Goal: Transaction & Acquisition: Download file/media

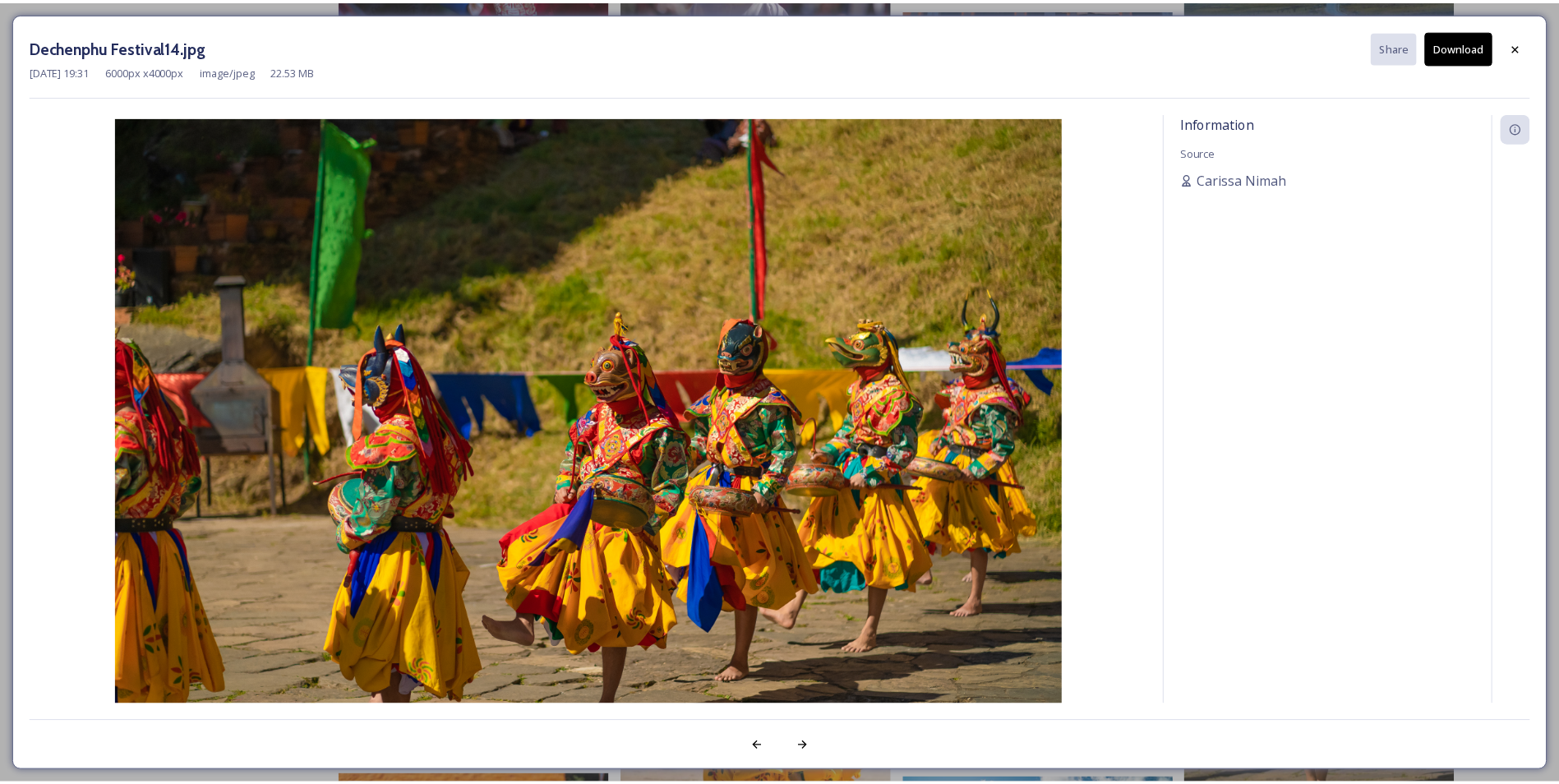
scroll to position [1426, 0]
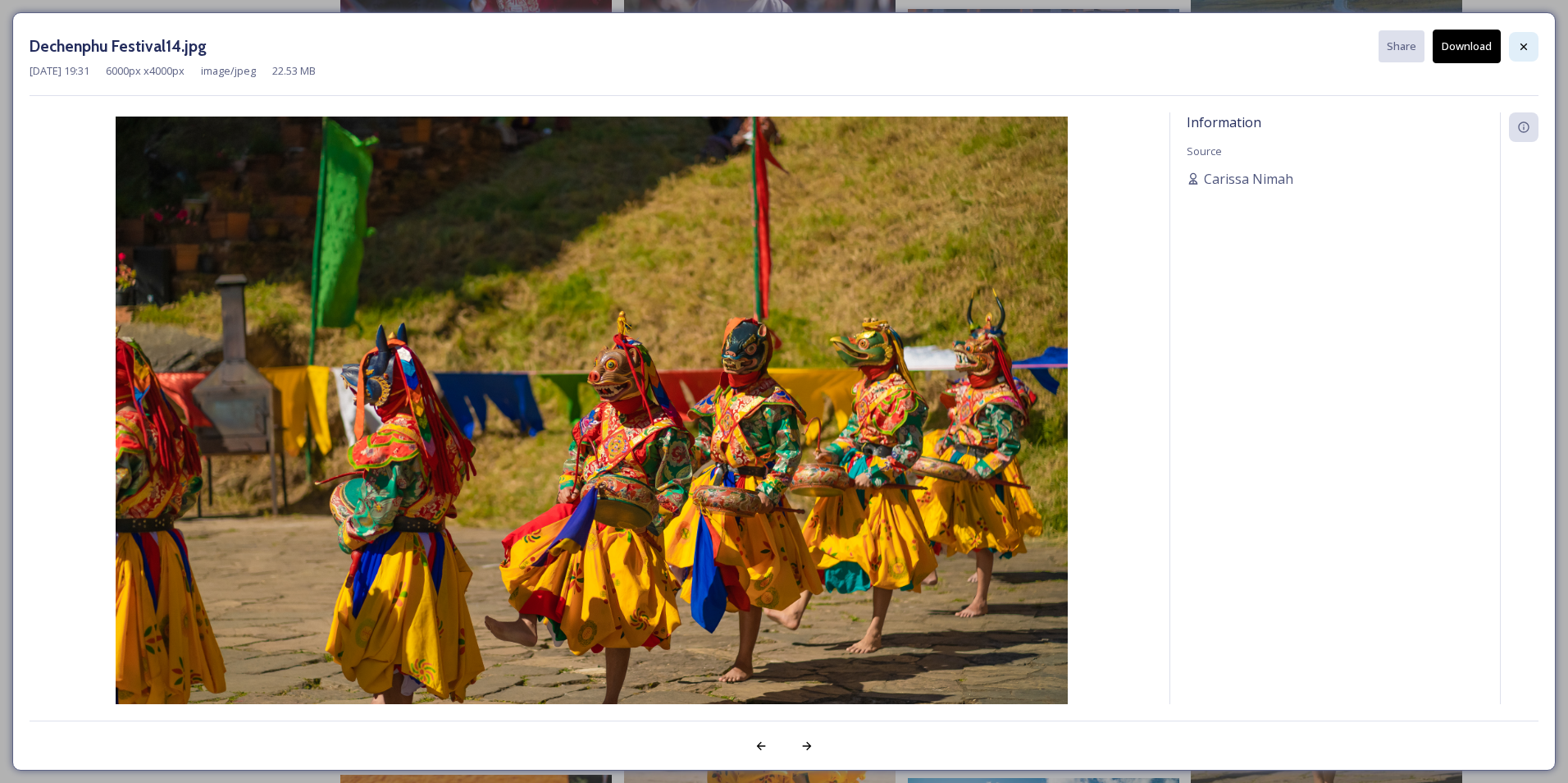
click at [1525, 46] on icon at bounding box center [1524, 45] width 7 height 7
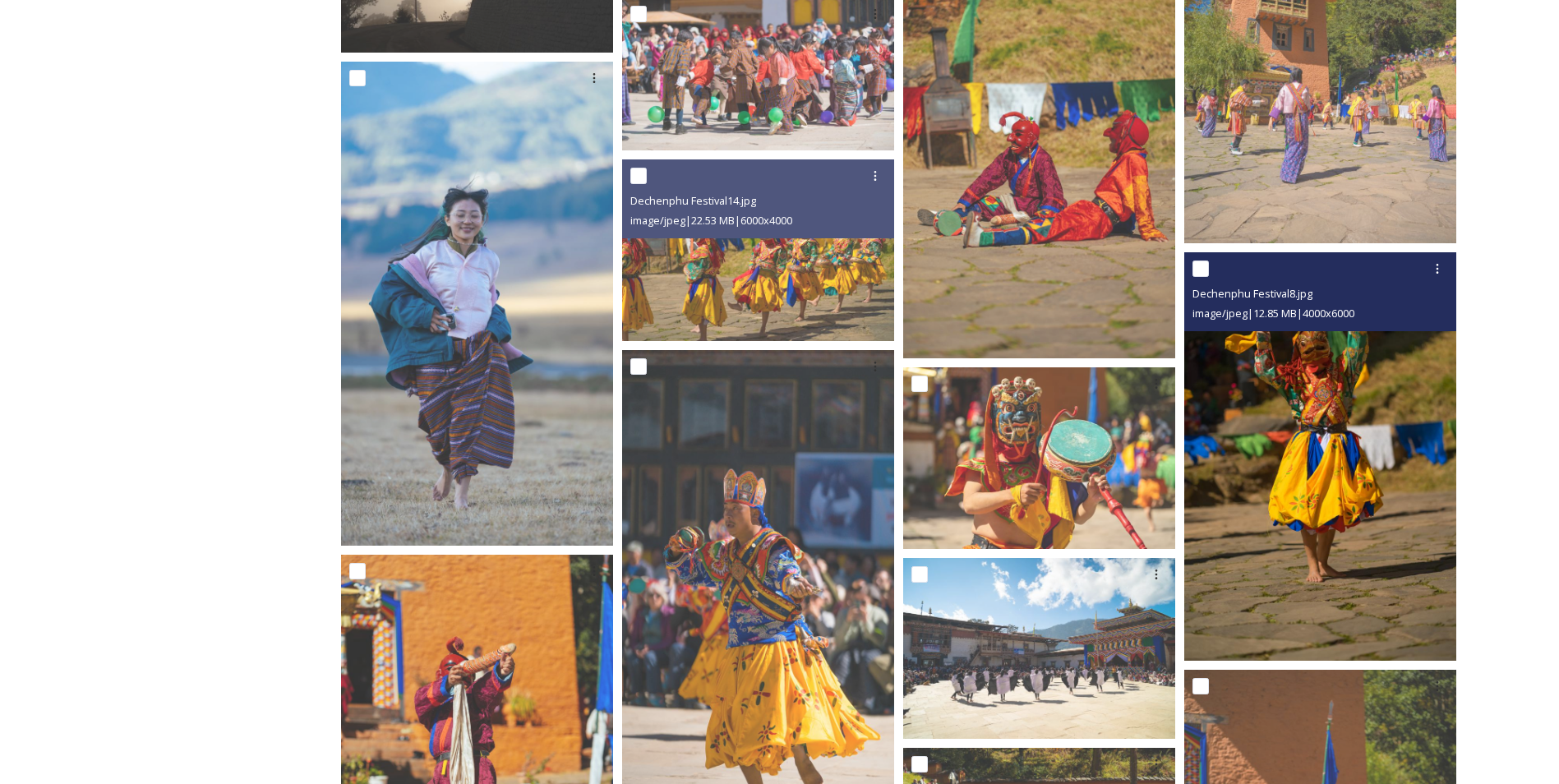
scroll to position [1658, 0]
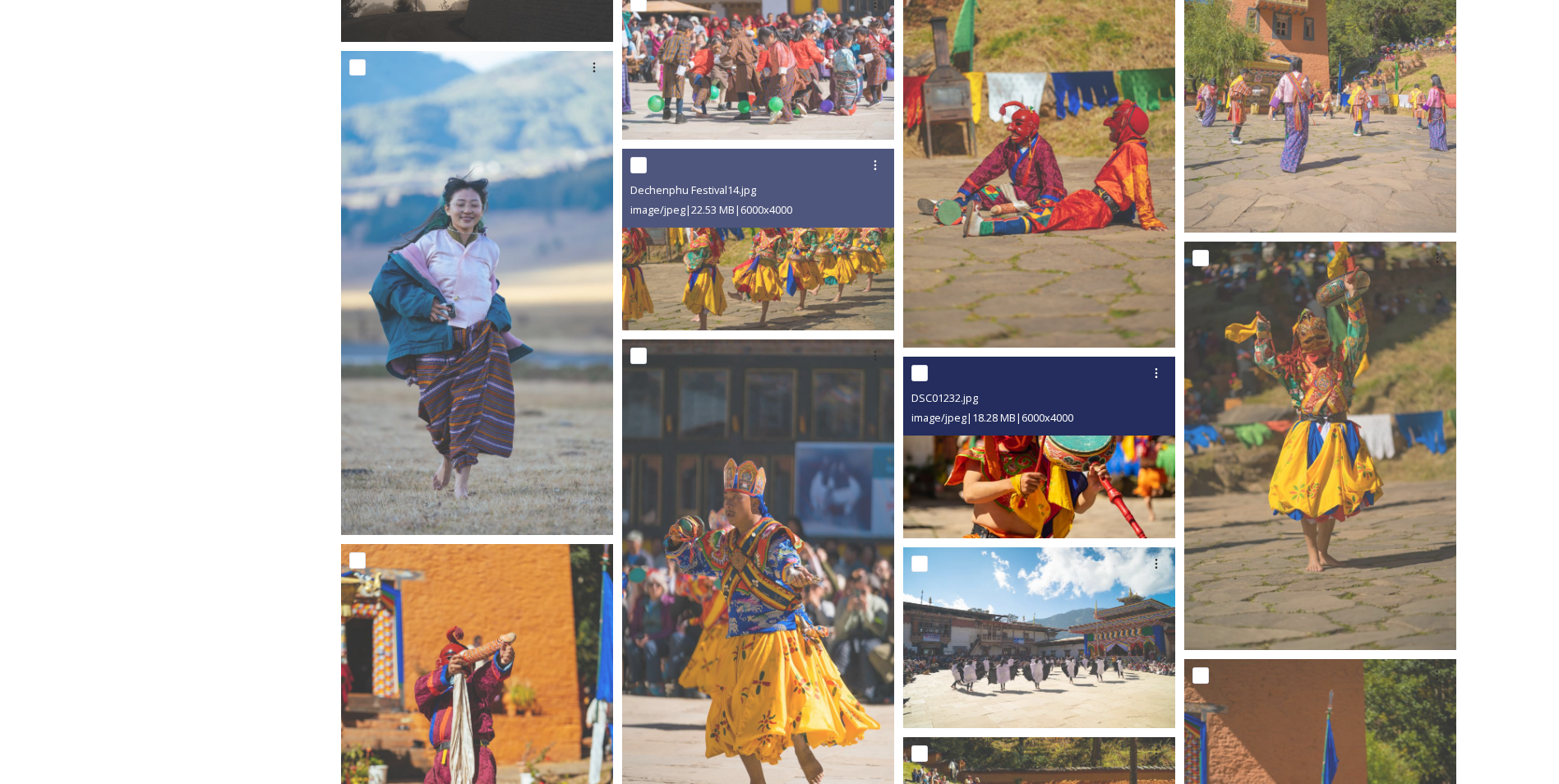
click at [1055, 479] on img at bounding box center [1039, 448] width 272 height 182
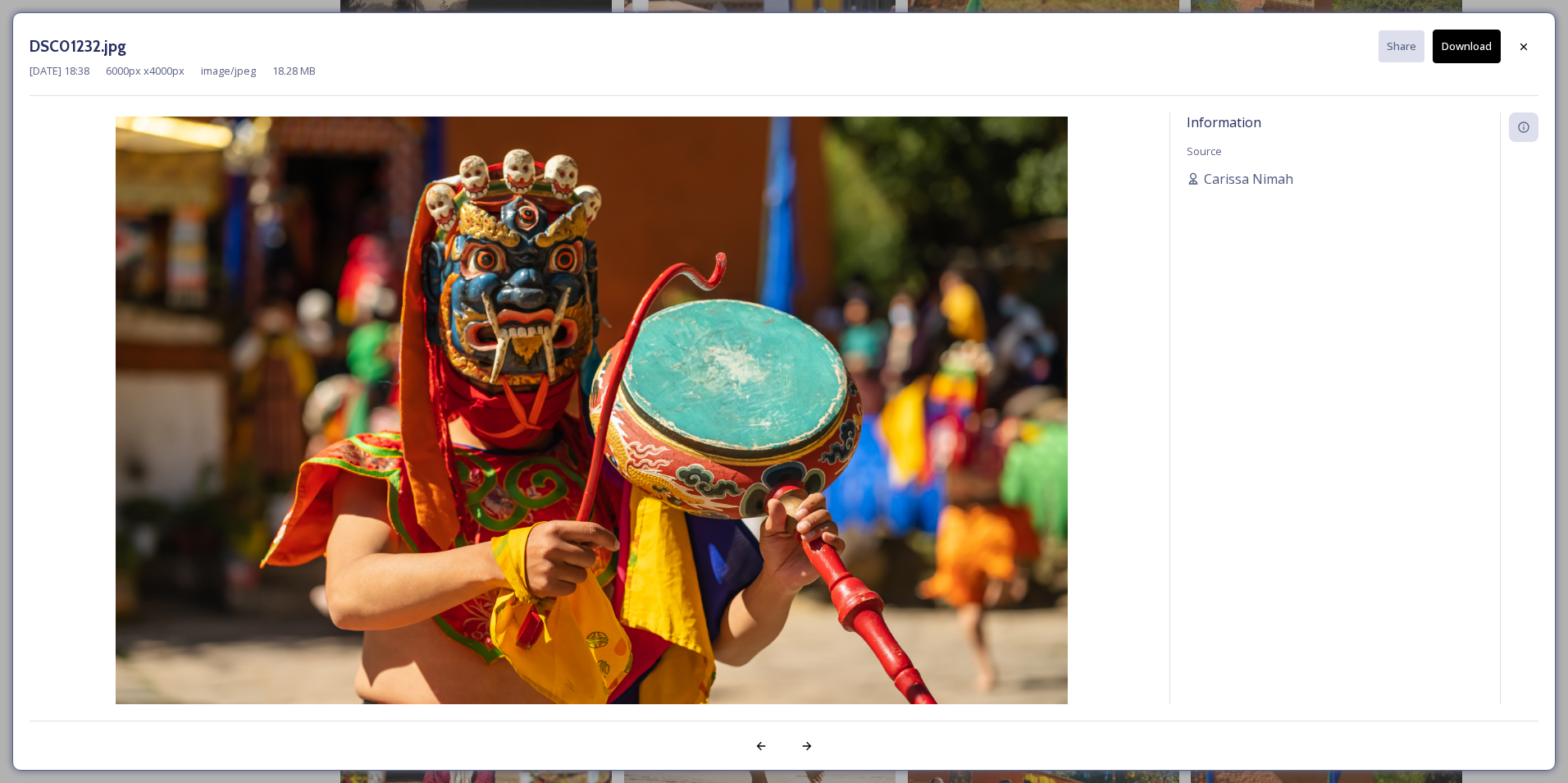
click at [1451, 47] on button "Download" at bounding box center [1467, 46] width 68 height 34
click at [1357, 307] on div "Information Source [PERSON_NAME]" at bounding box center [1335, 430] width 330 height 635
click at [1523, 44] on icon at bounding box center [1524, 45] width 7 height 7
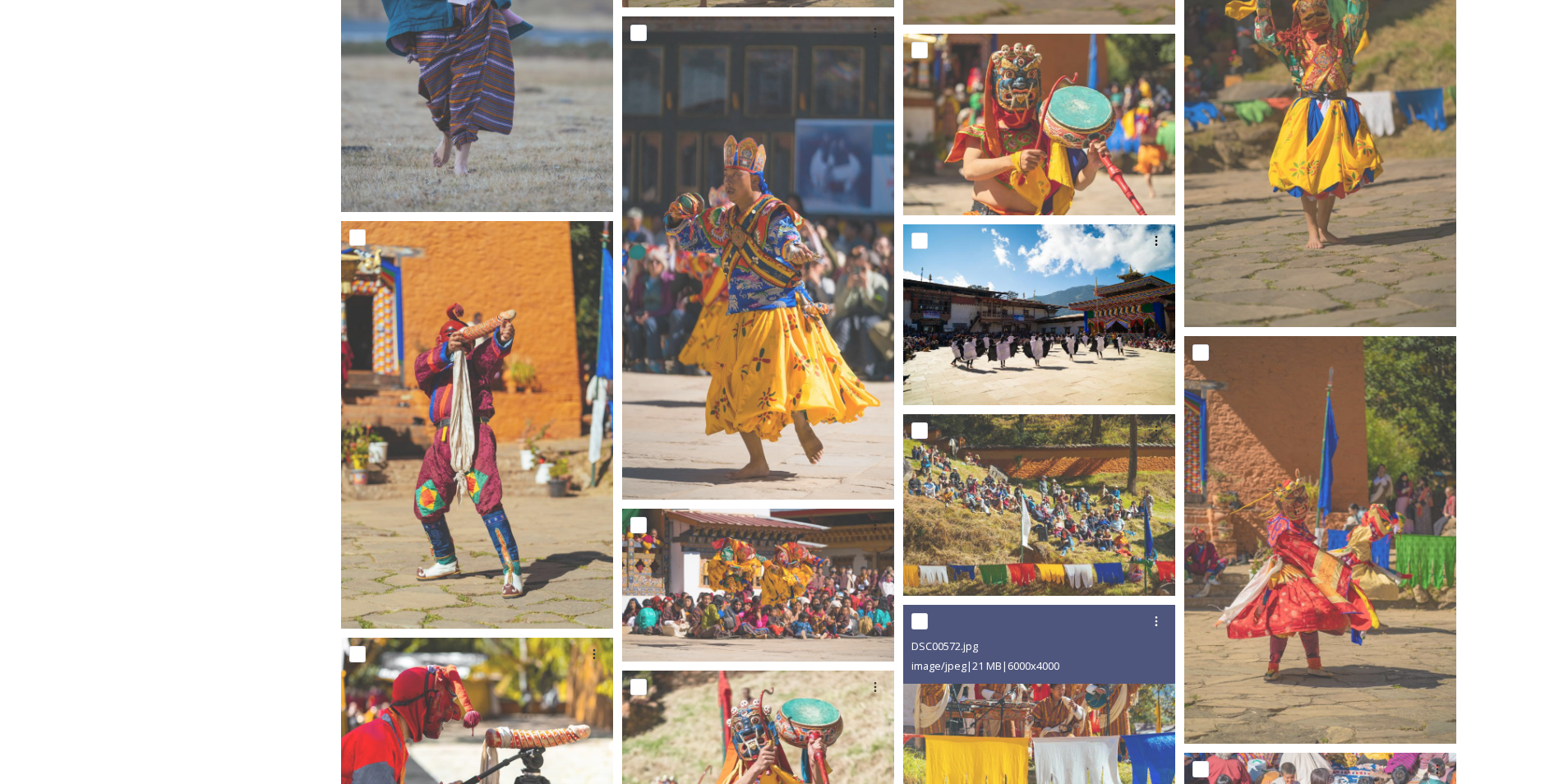
scroll to position [1982, 0]
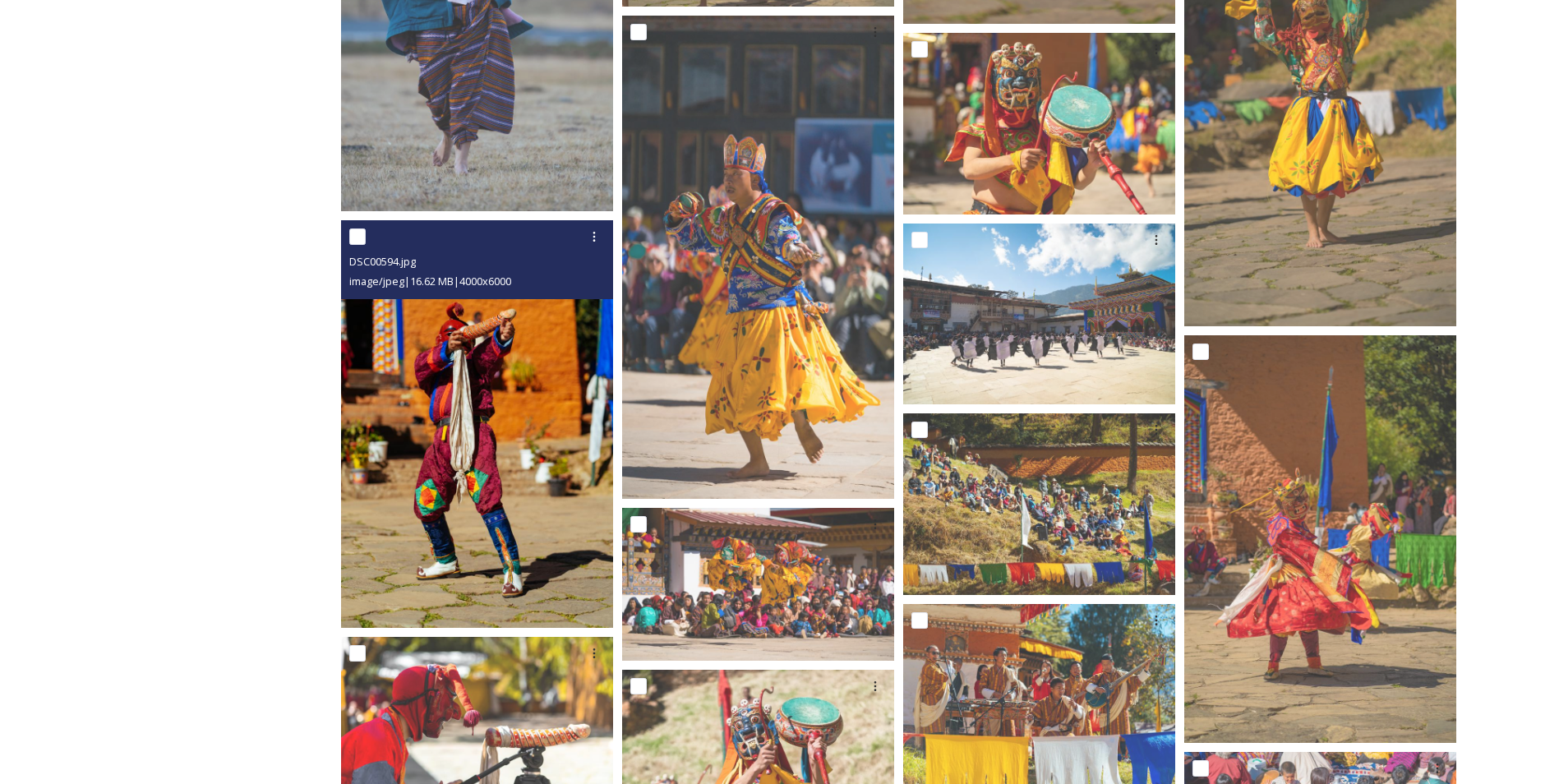
click at [477, 465] on img at bounding box center [476, 424] width 272 height 408
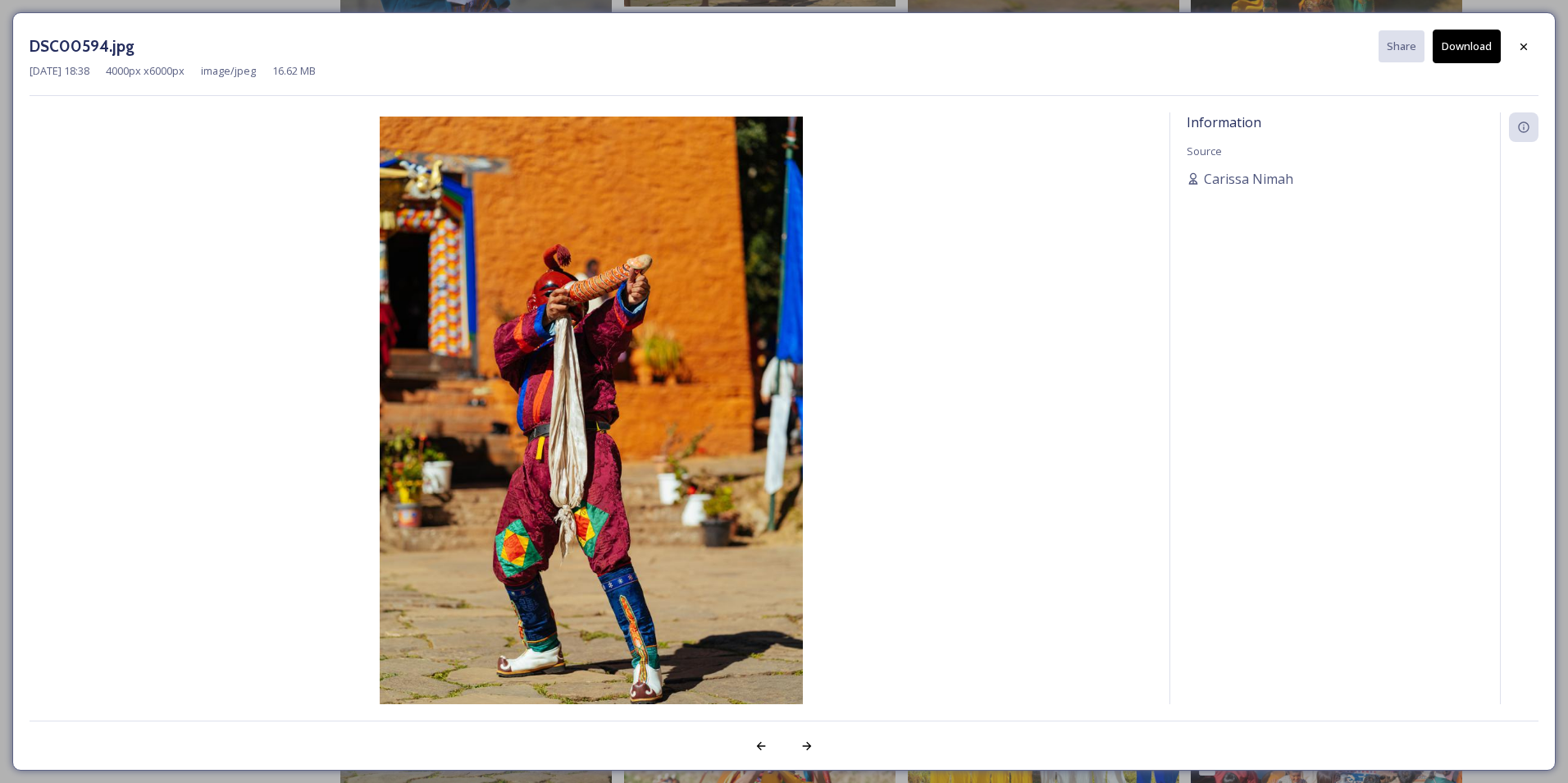
click at [1461, 43] on button "Download" at bounding box center [1467, 46] width 68 height 34
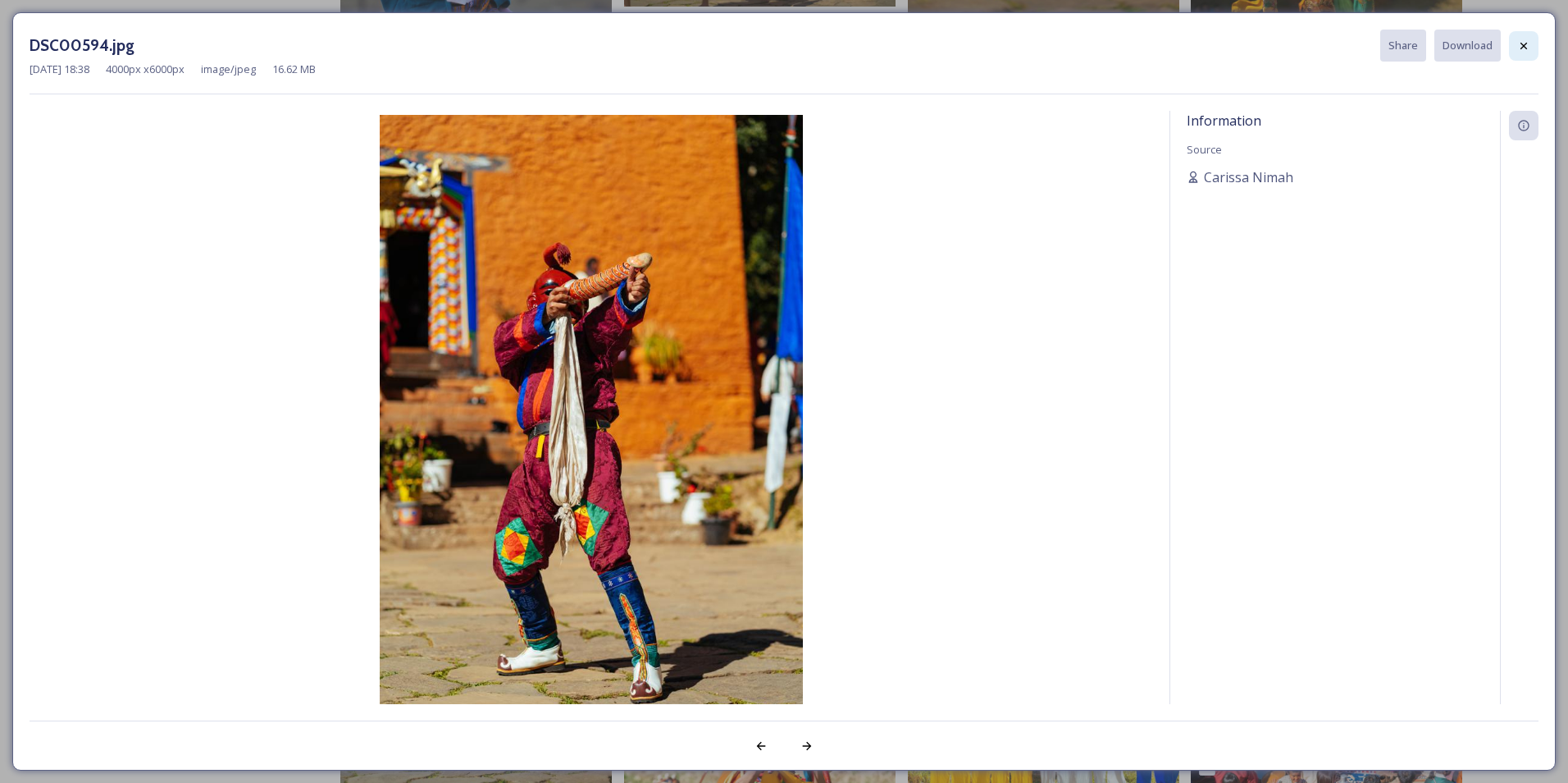
click at [1521, 44] on icon at bounding box center [1524, 46] width 13 height 13
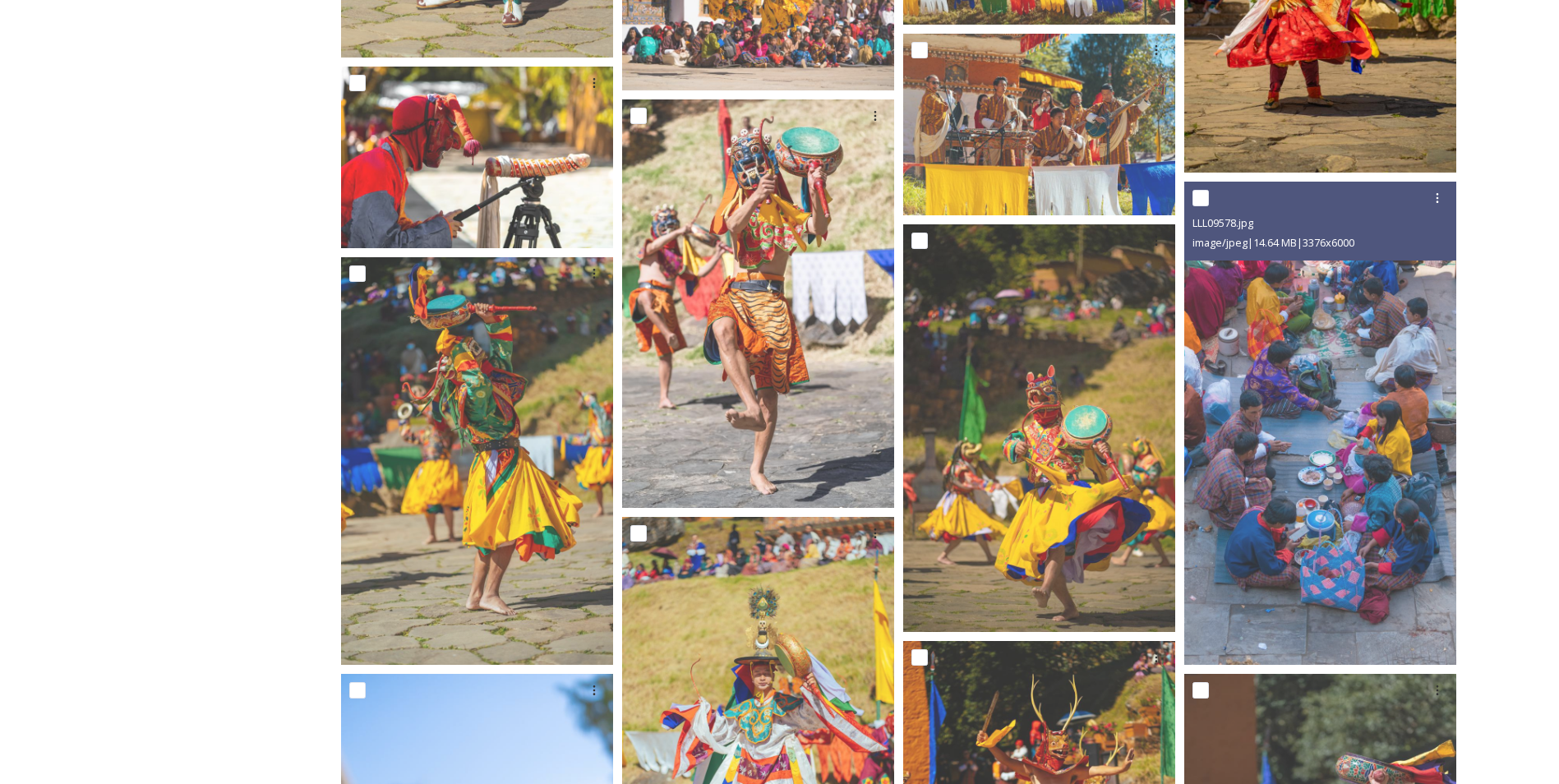
scroll to position [2553, 0]
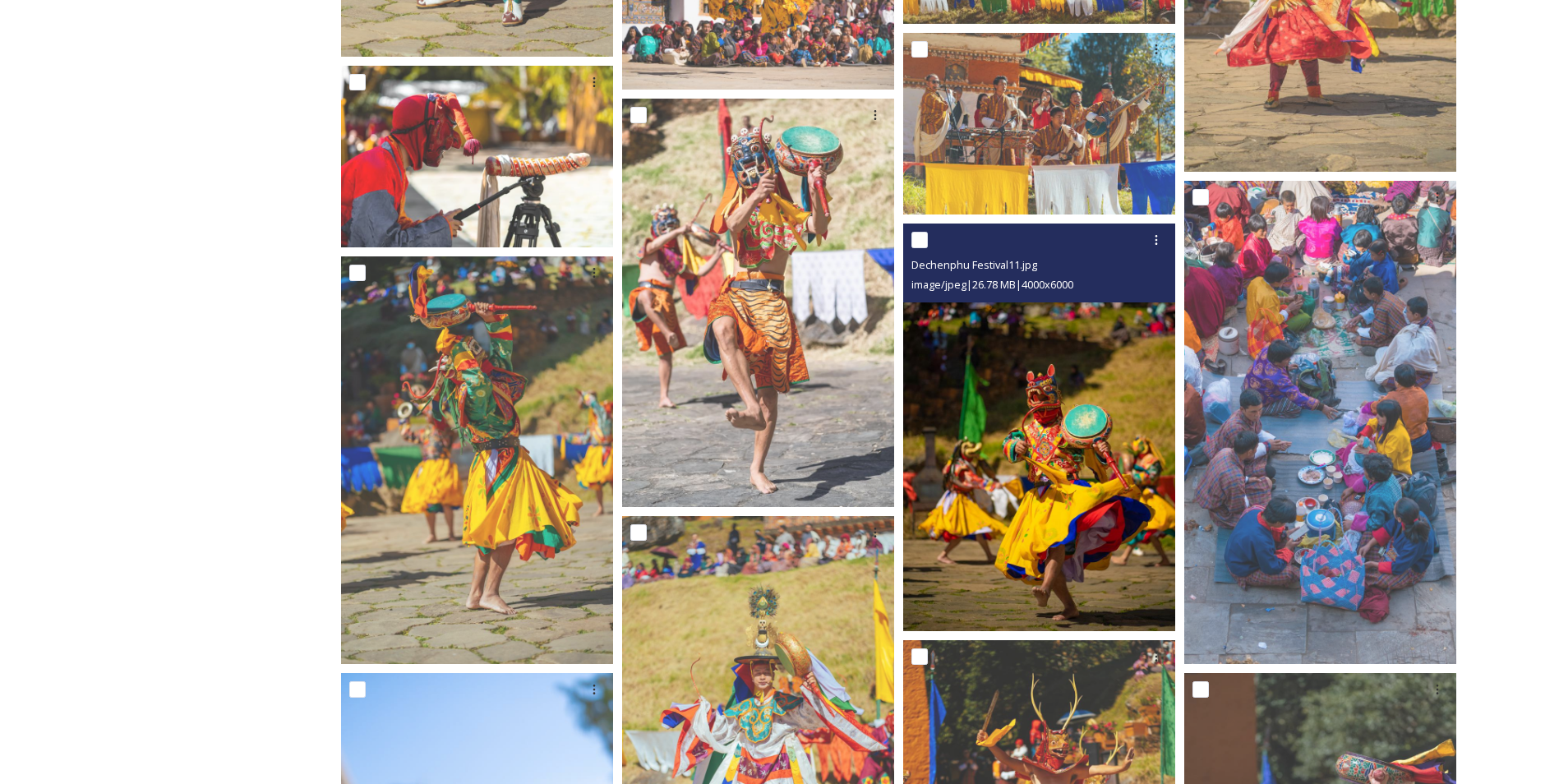
click at [998, 433] on img at bounding box center [1039, 427] width 272 height 408
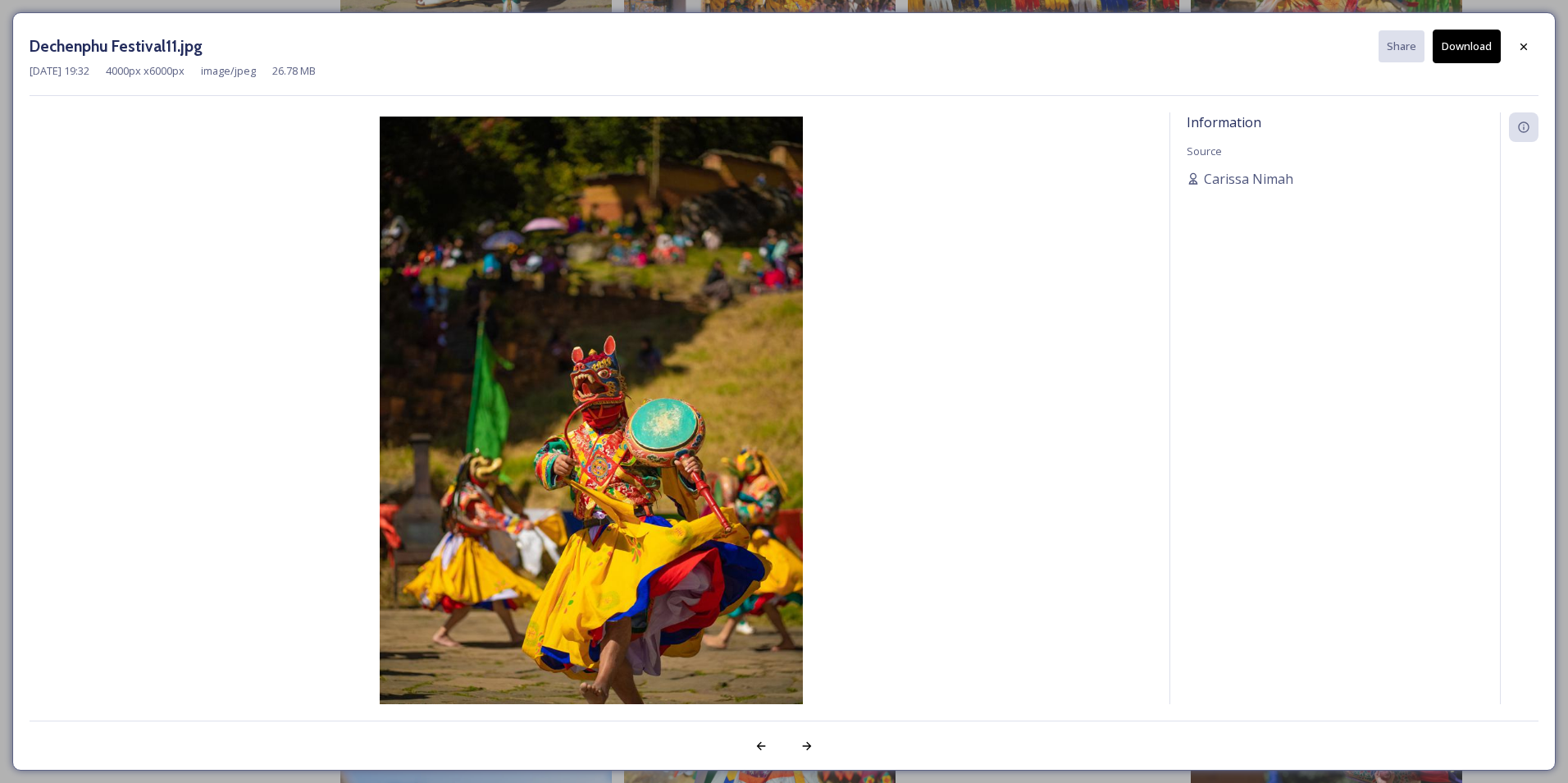
click at [1467, 46] on button "Download" at bounding box center [1467, 46] width 68 height 34
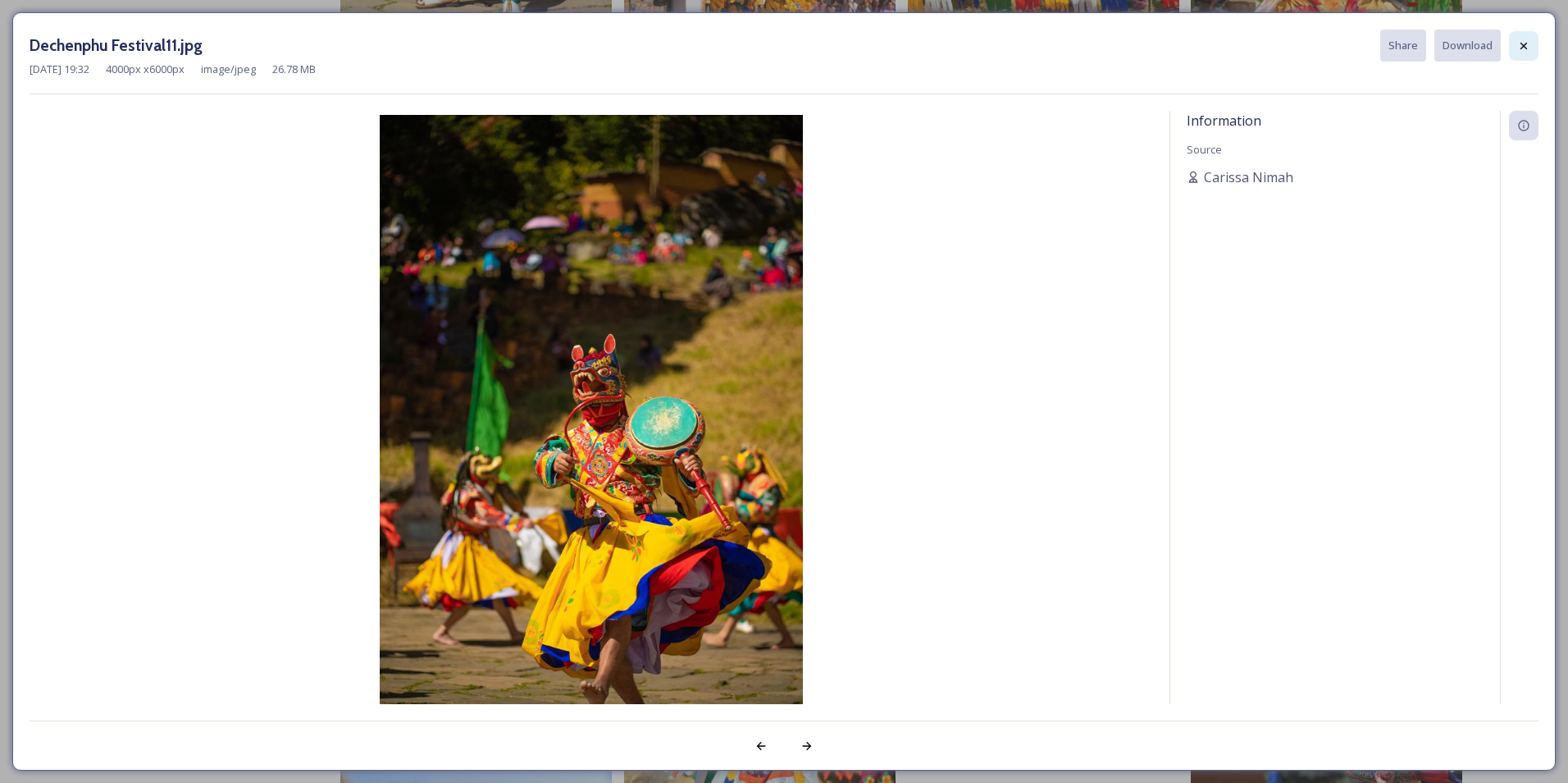
click at [1534, 51] on div at bounding box center [1524, 45] width 29 height 29
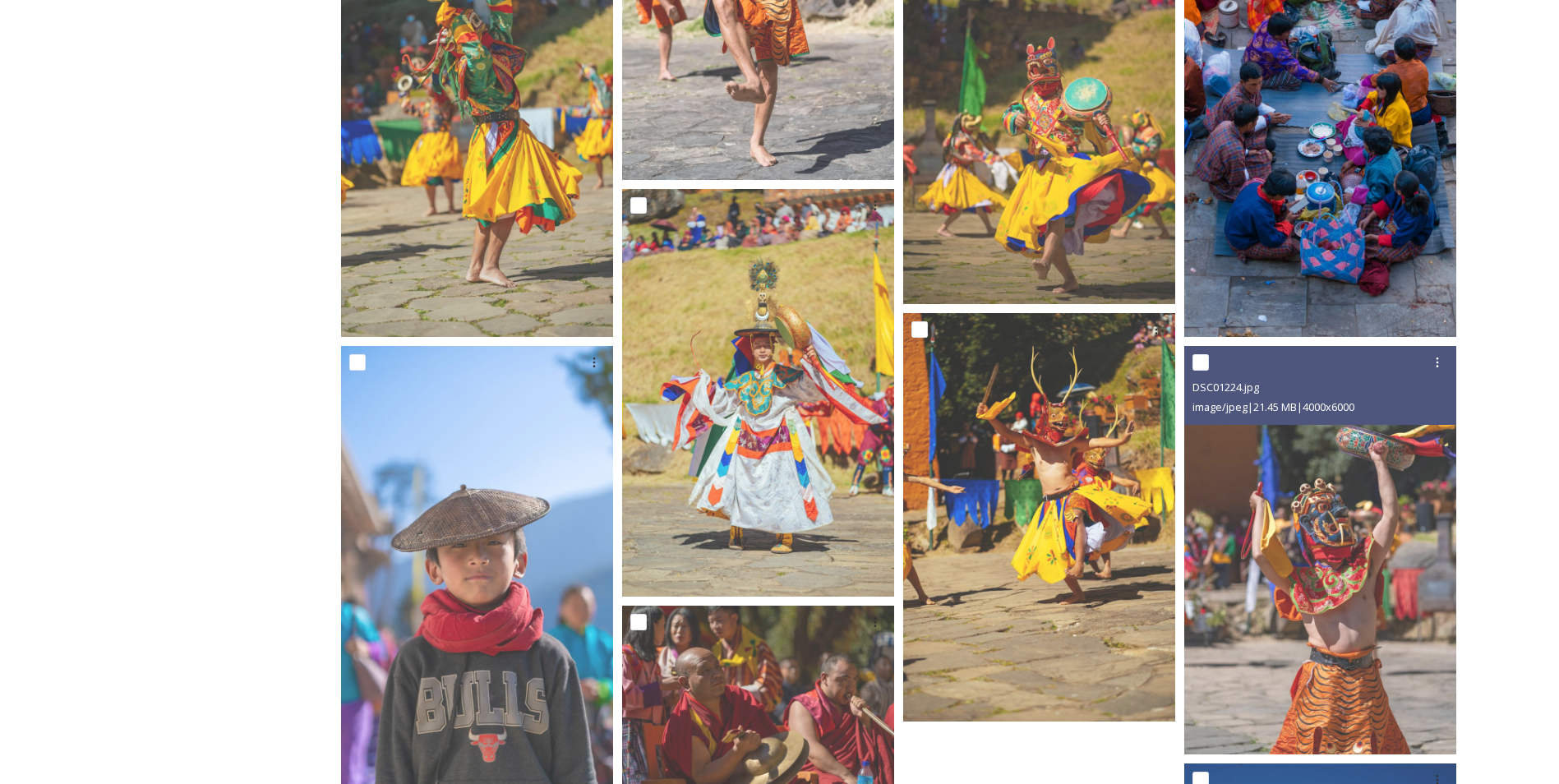
scroll to position [2880, 0]
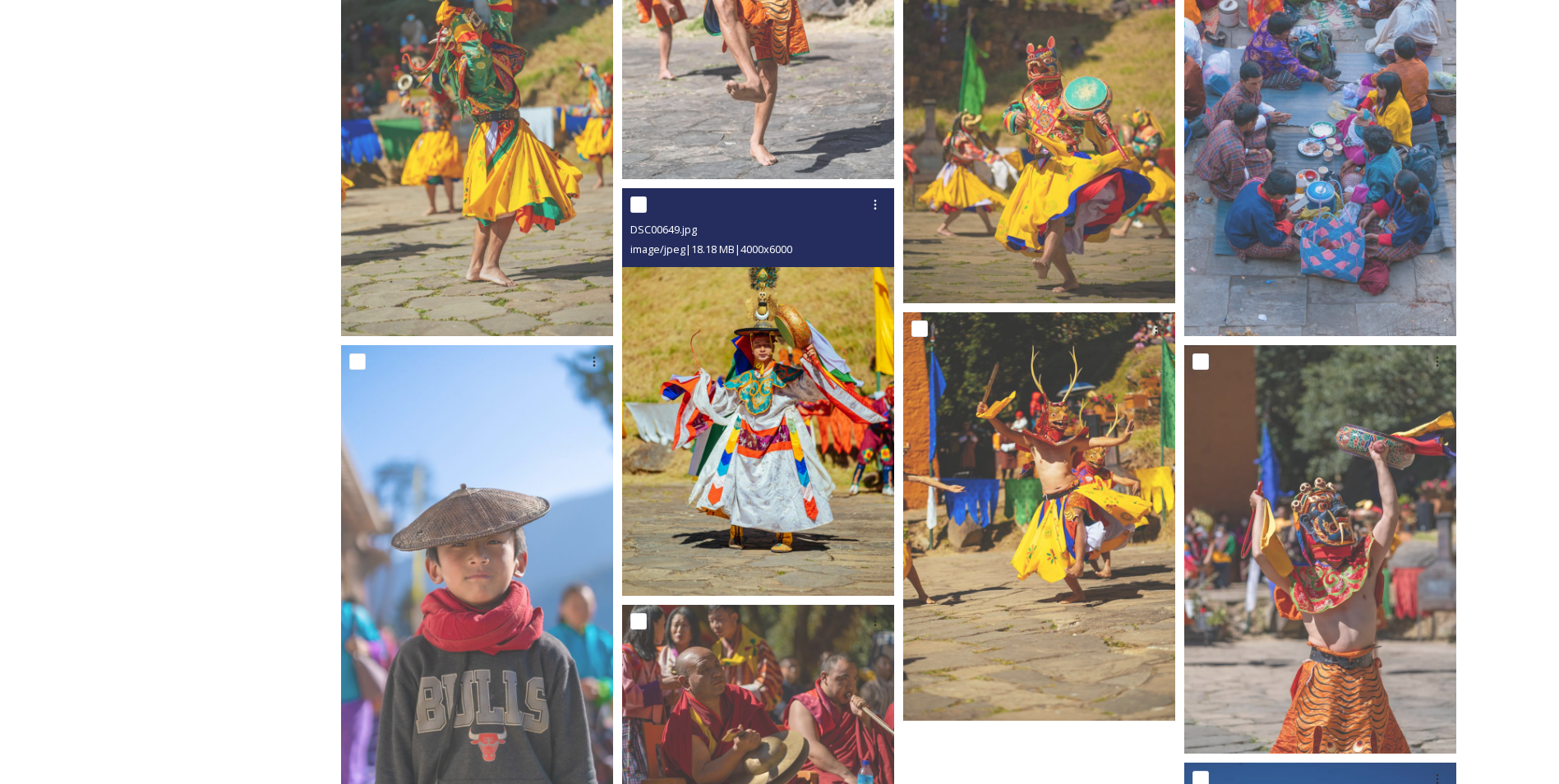
click at [699, 476] on img at bounding box center [758, 392] width 272 height 408
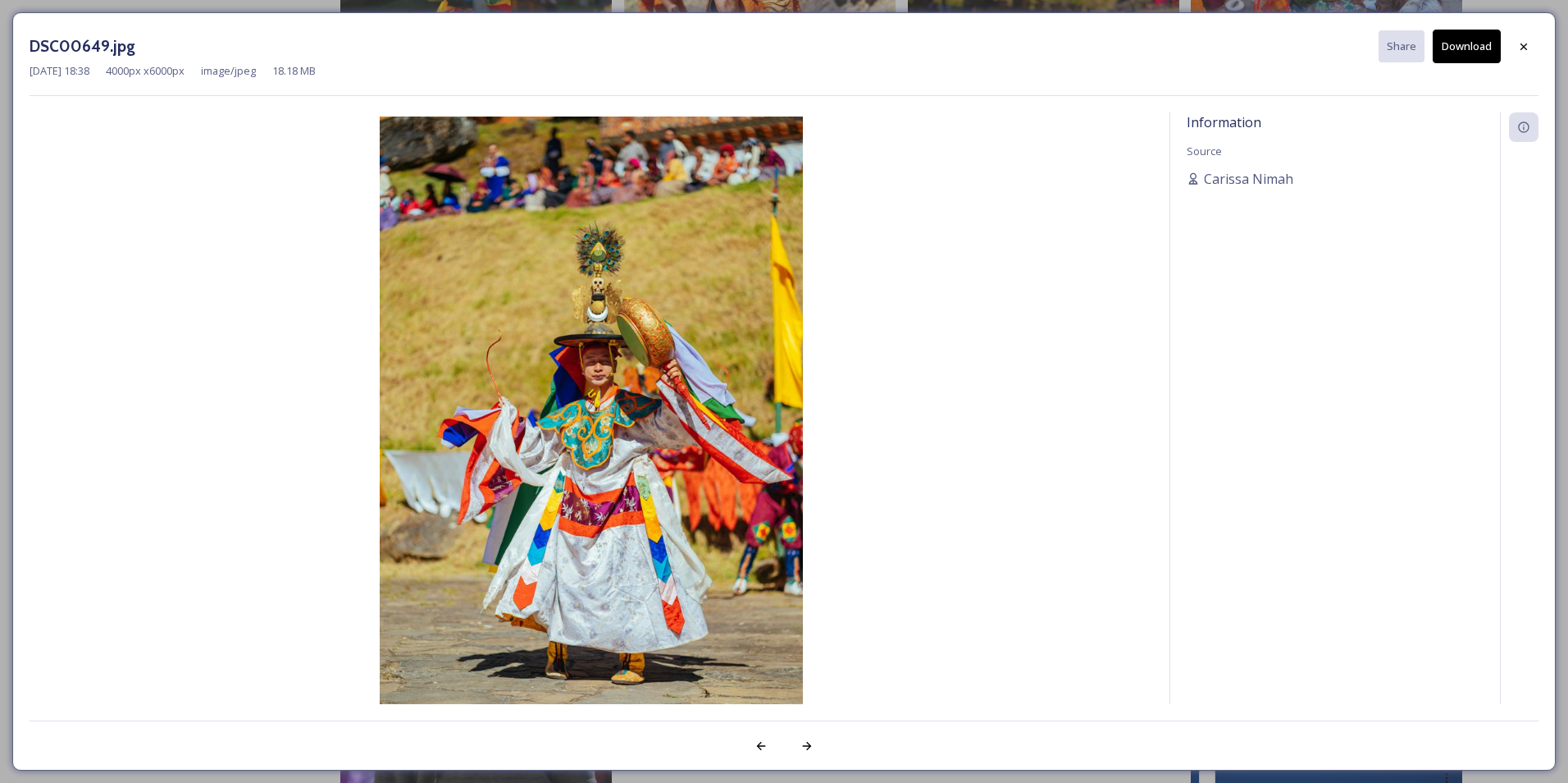
click at [1324, 417] on div "Information Source [PERSON_NAME]" at bounding box center [1335, 430] width 330 height 635
click at [1473, 41] on button "Download" at bounding box center [1467, 46] width 68 height 34
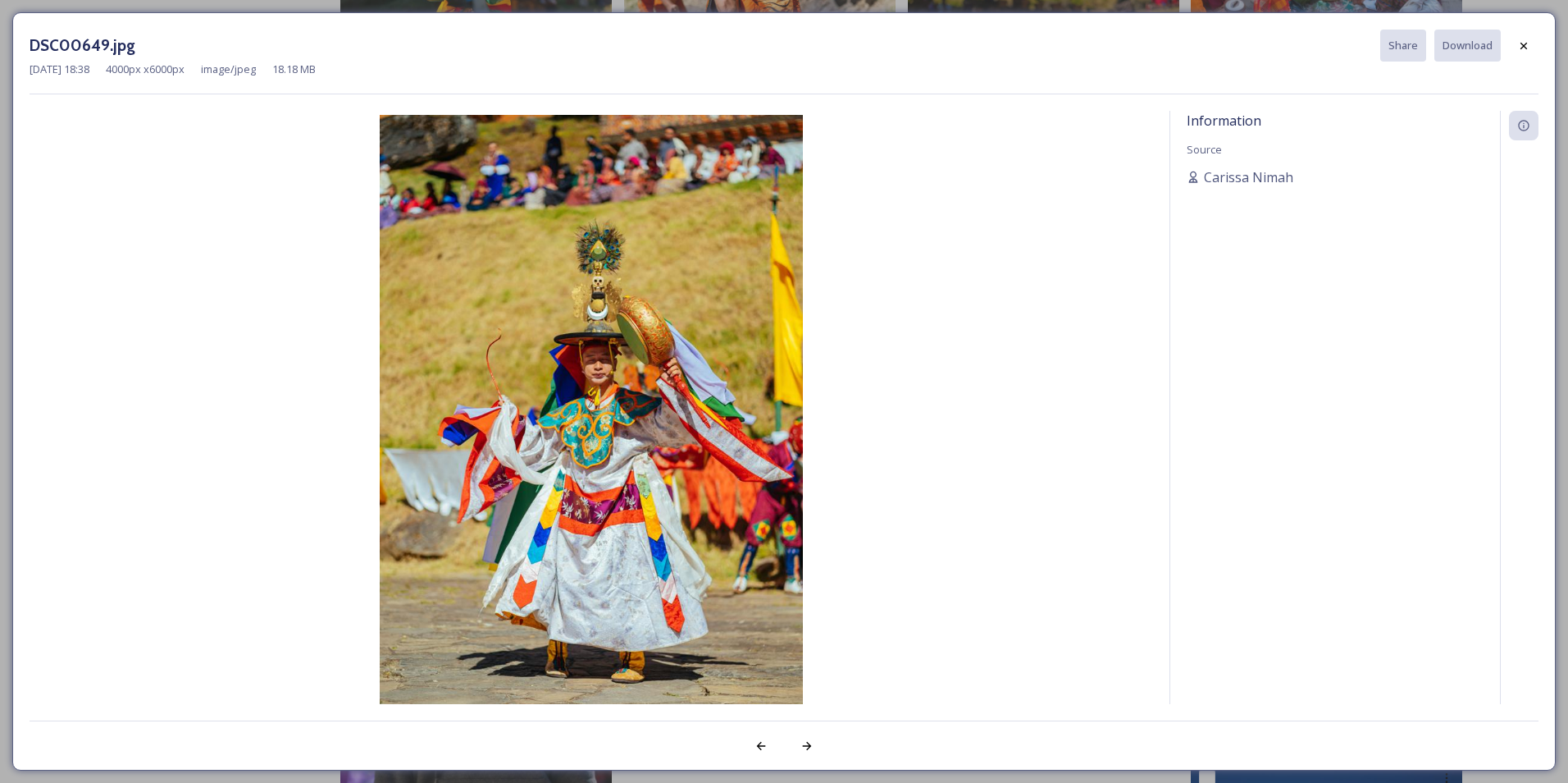
click at [205, 355] on img at bounding box center [591, 432] width 1124 height 635
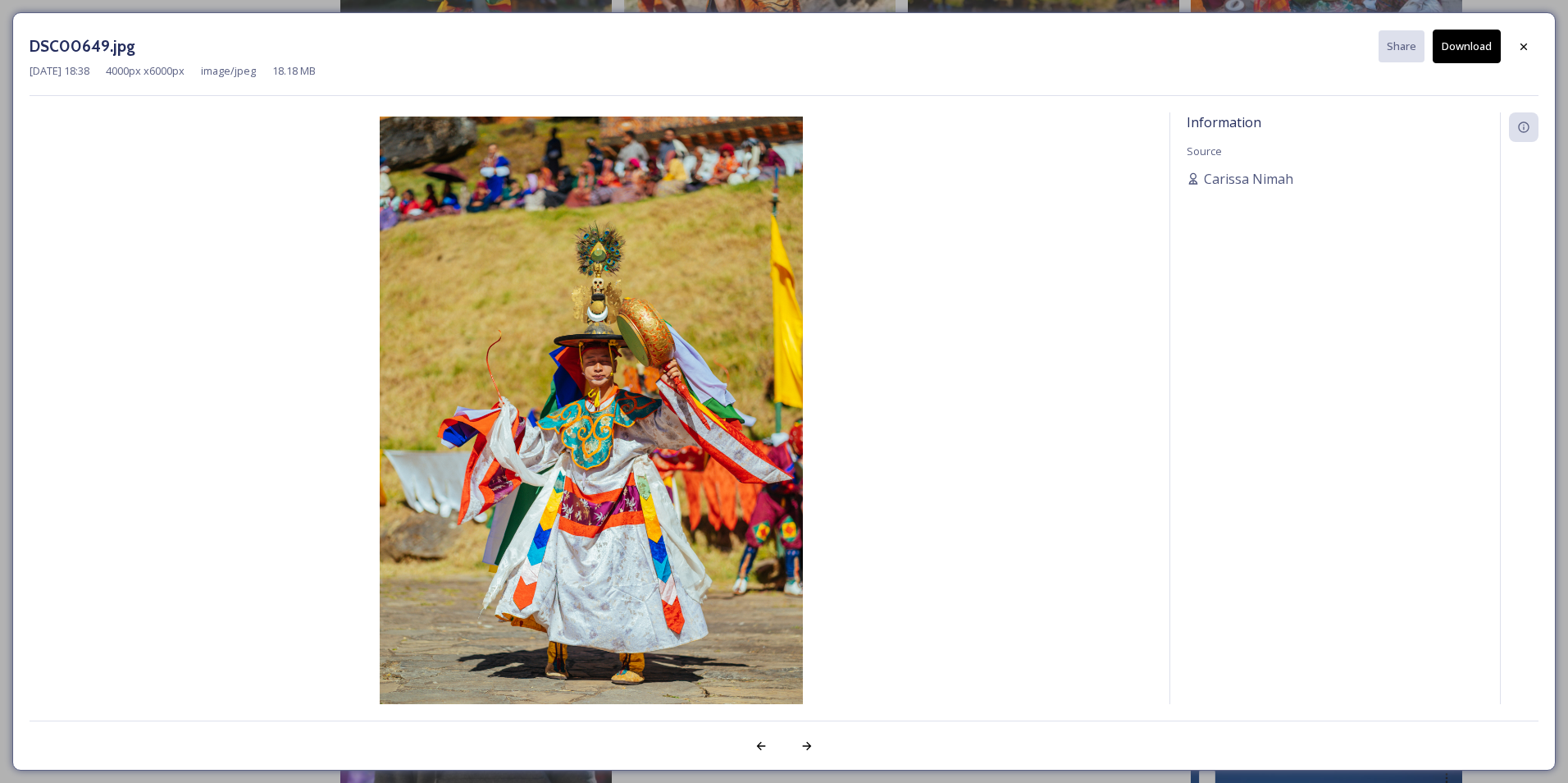
click at [463, 3] on div "DSC00649.jpg Share Download [DATE] 18:38 4000 px x 6000 px image/jpeg 18.18 MB …" at bounding box center [784, 392] width 1568 height 783
click at [1523, 49] on icon at bounding box center [1524, 47] width 13 height 13
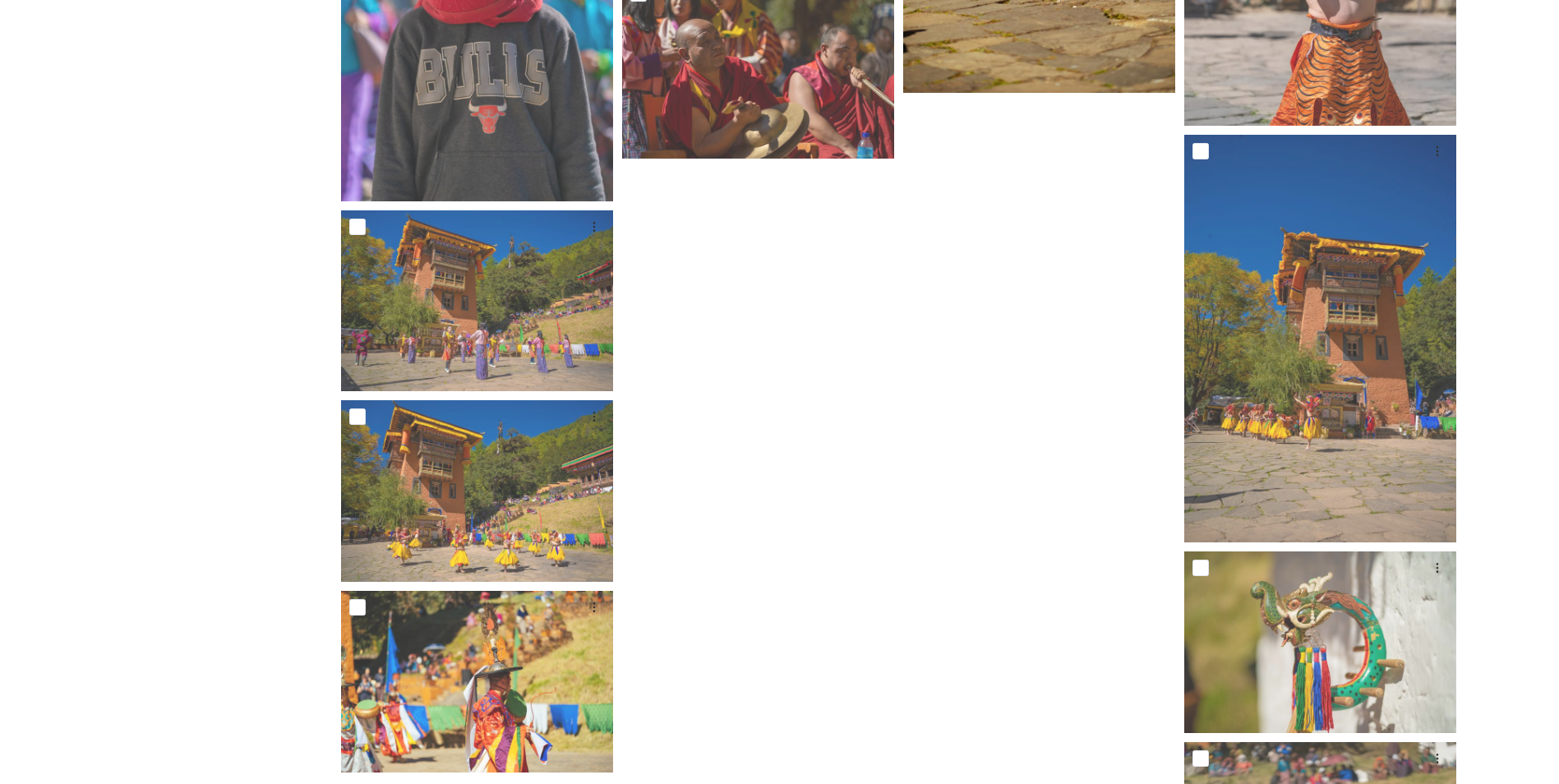
scroll to position [3509, 0]
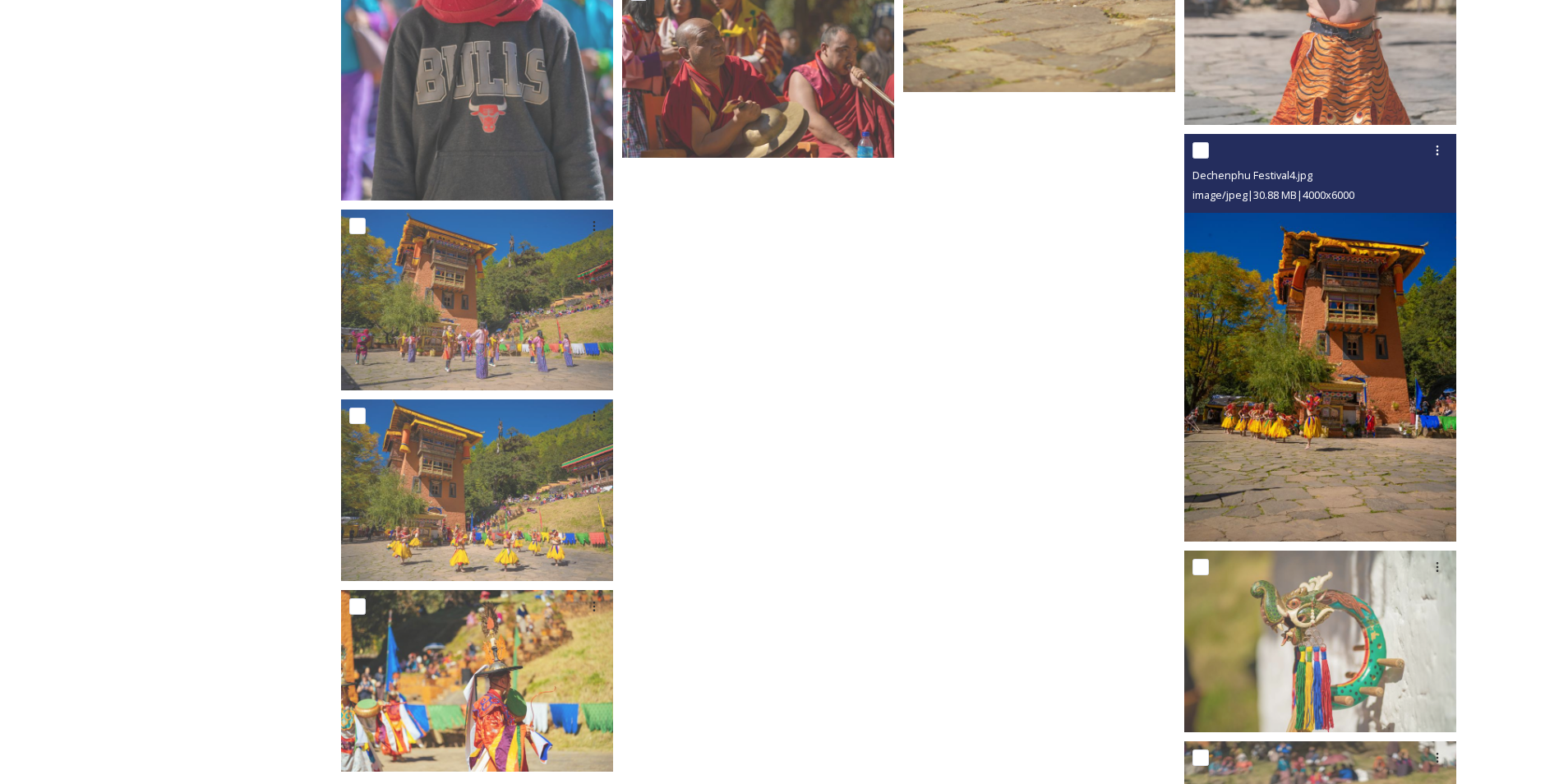
click at [1412, 386] on img at bounding box center [1319, 337] width 272 height 408
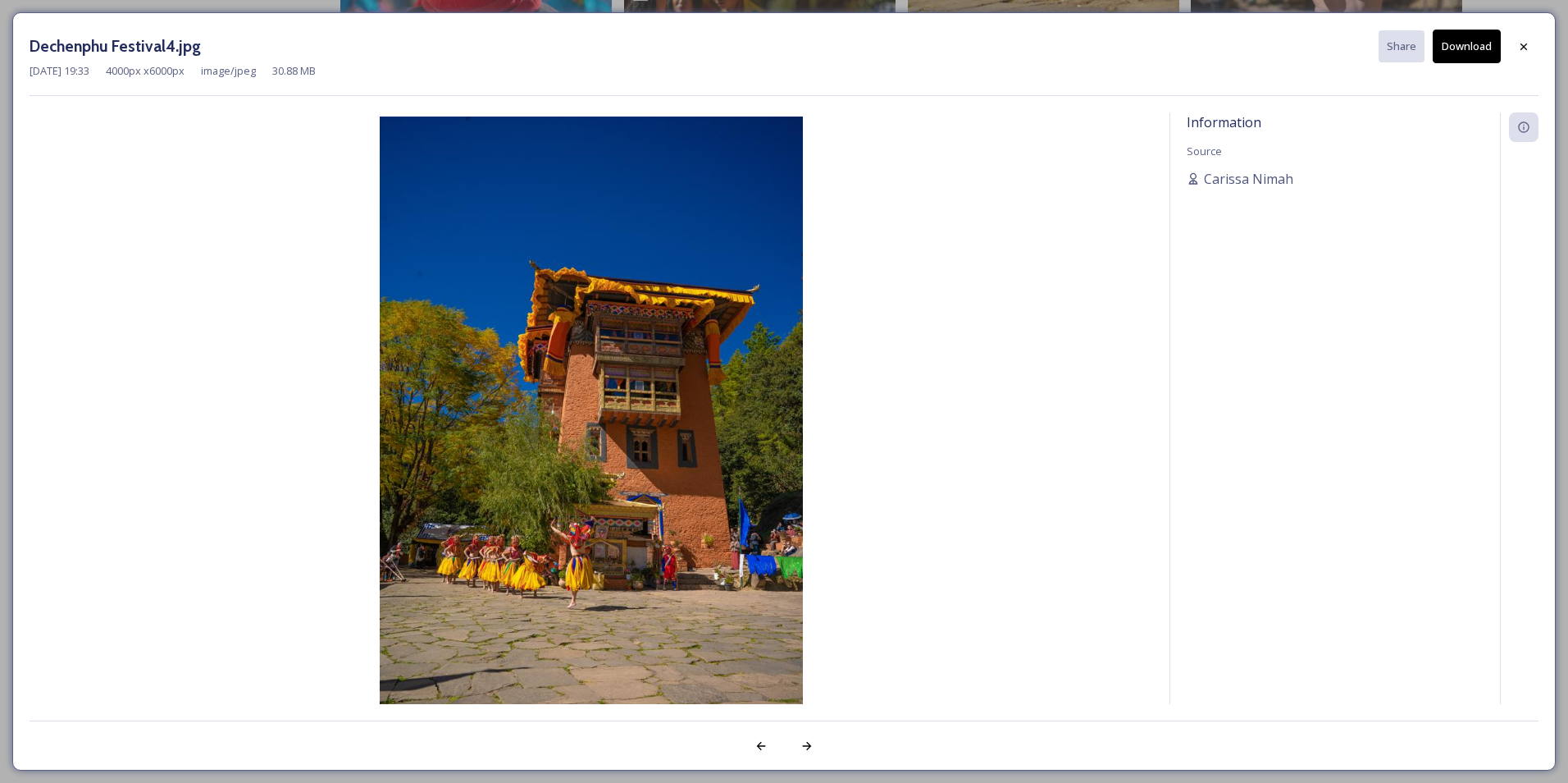
click at [1467, 58] on button "Download" at bounding box center [1467, 46] width 68 height 34
click at [1519, 50] on icon at bounding box center [1524, 47] width 13 height 13
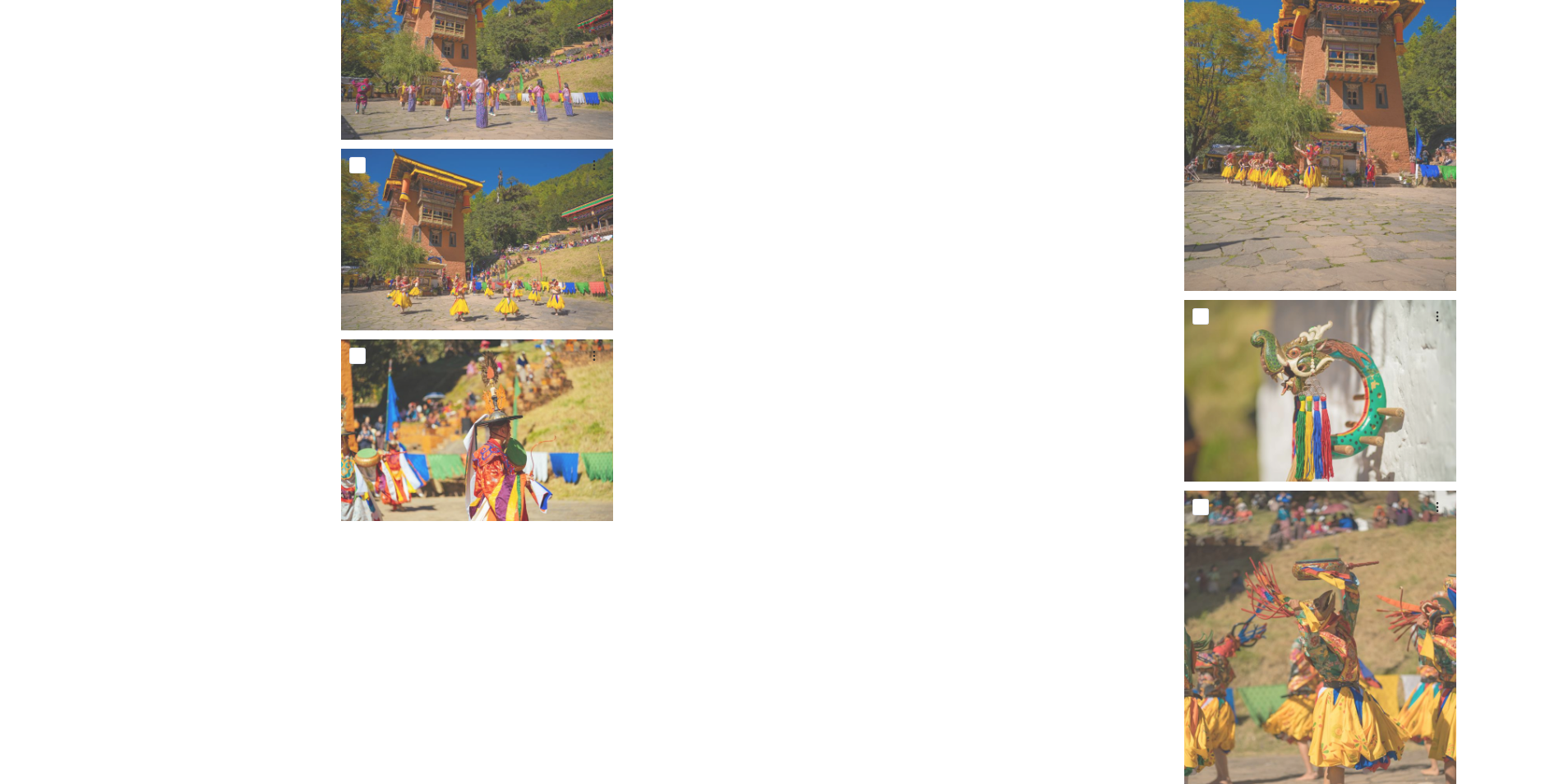
scroll to position [3767, 0]
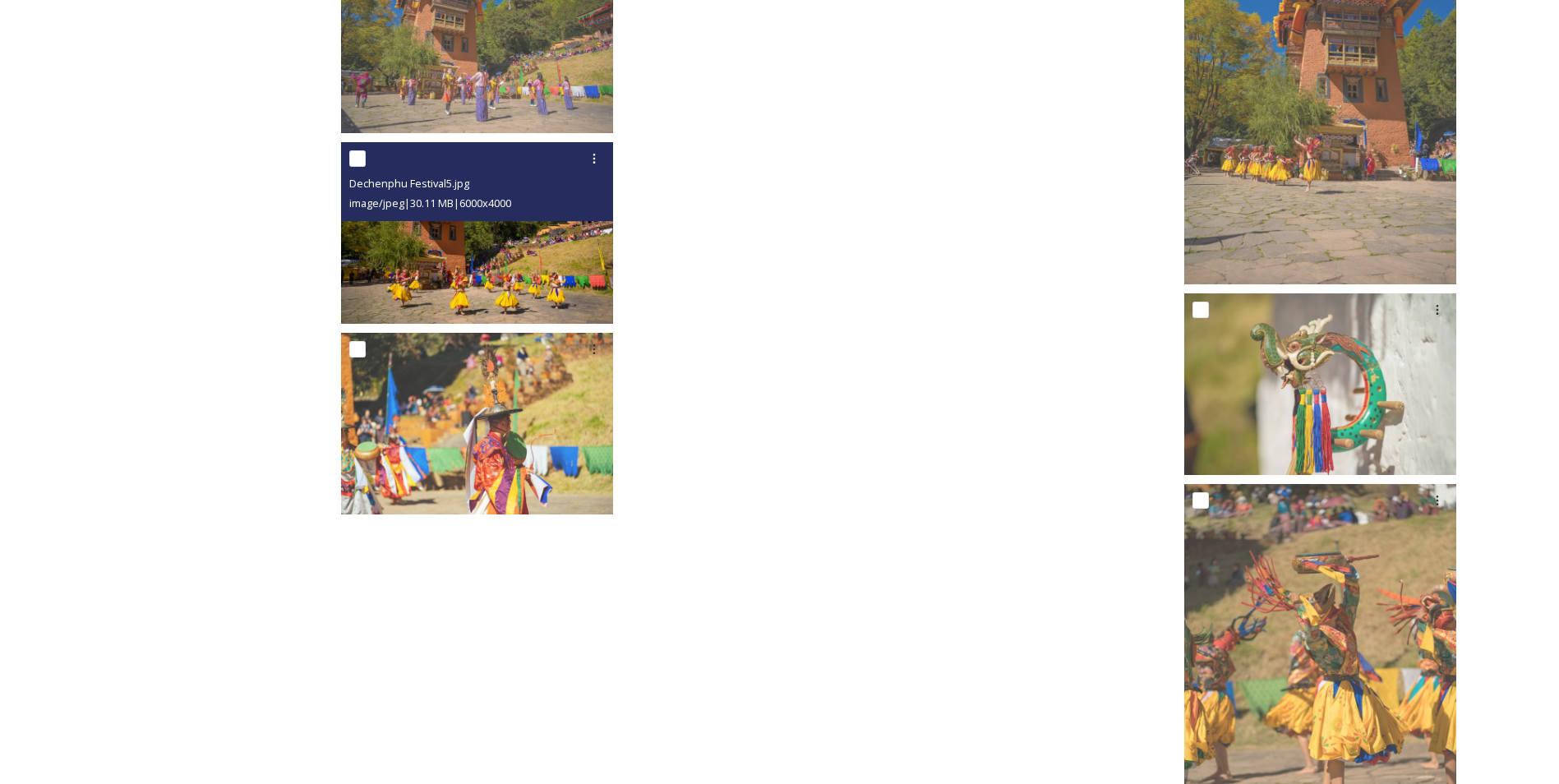
click at [533, 275] on img at bounding box center [476, 233] width 272 height 182
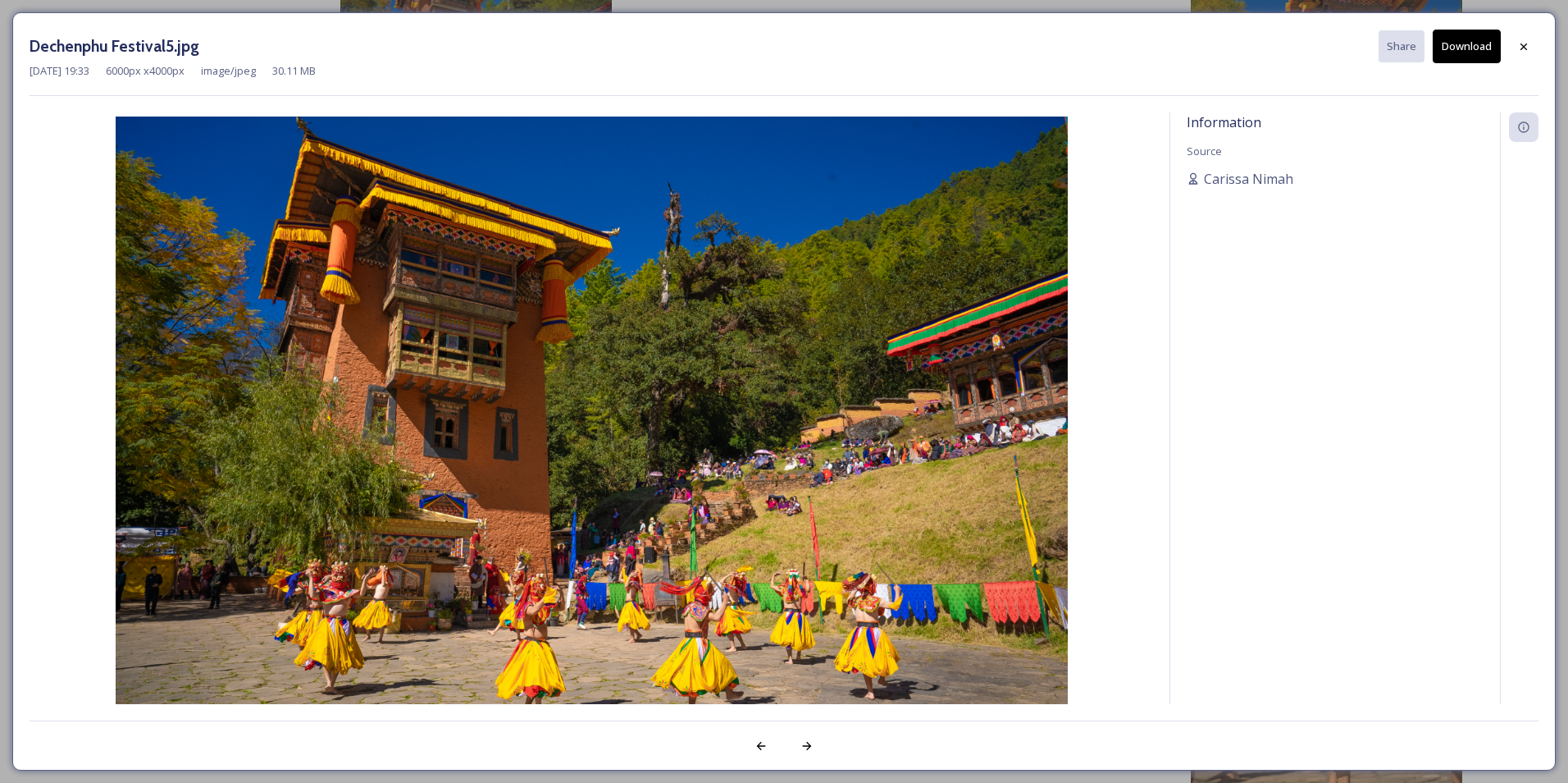
click at [1473, 50] on button "Download" at bounding box center [1467, 46] width 68 height 34
click at [1532, 46] on div at bounding box center [1524, 46] width 29 height 29
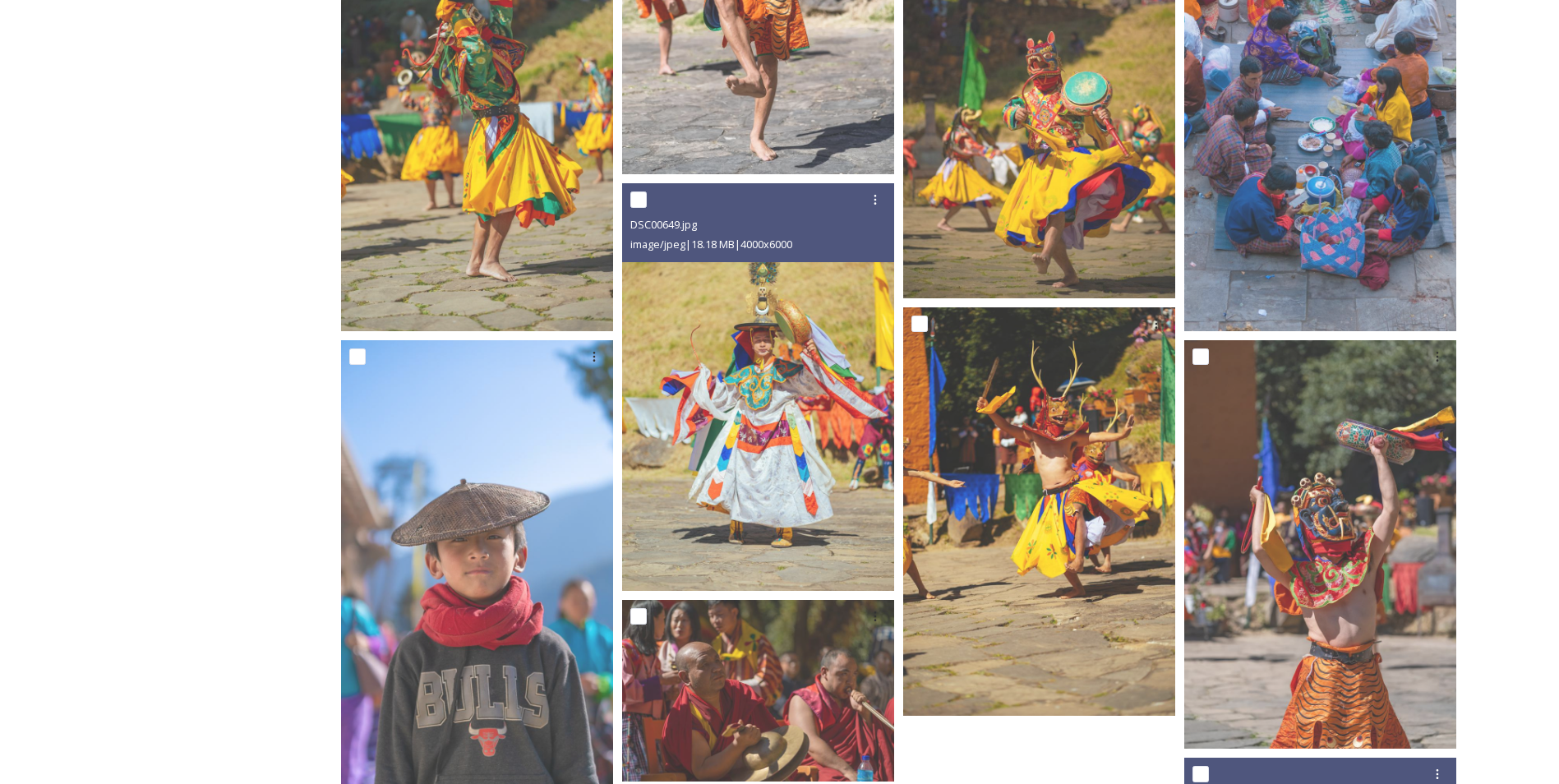
scroll to position [2886, 0]
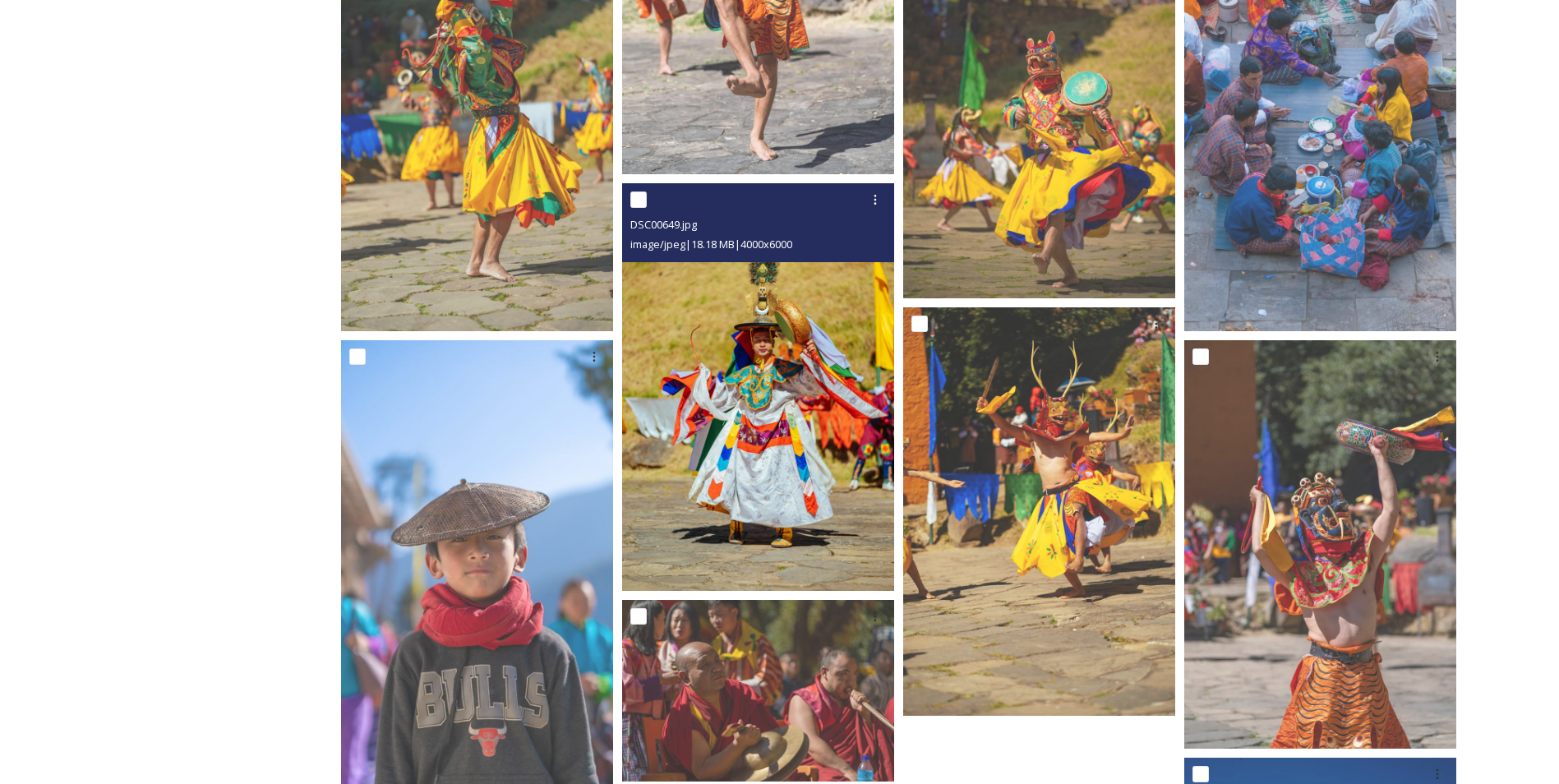
click at [803, 387] on img at bounding box center [758, 387] width 272 height 408
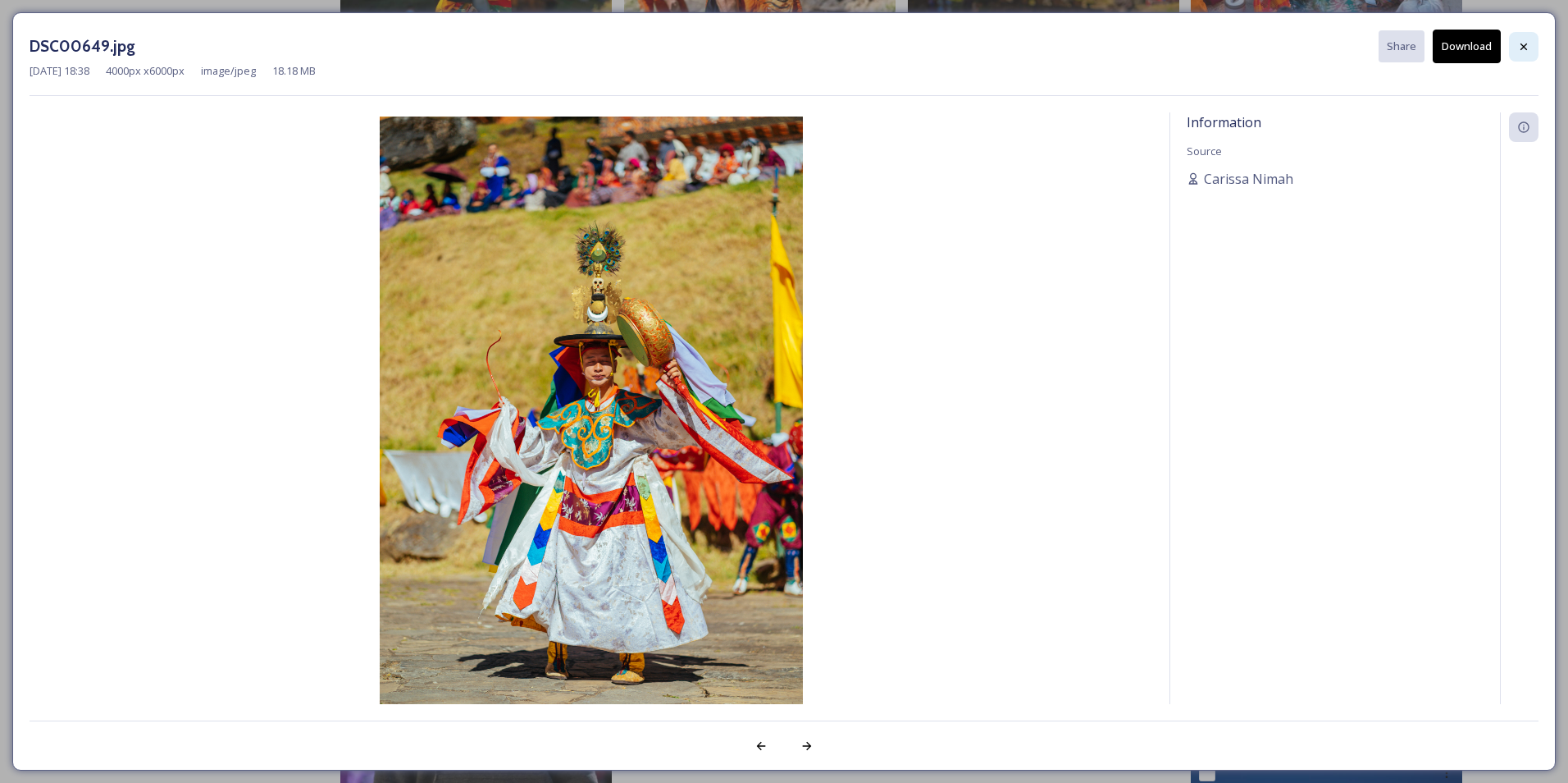
click at [1517, 41] on icon at bounding box center [1524, 47] width 13 height 13
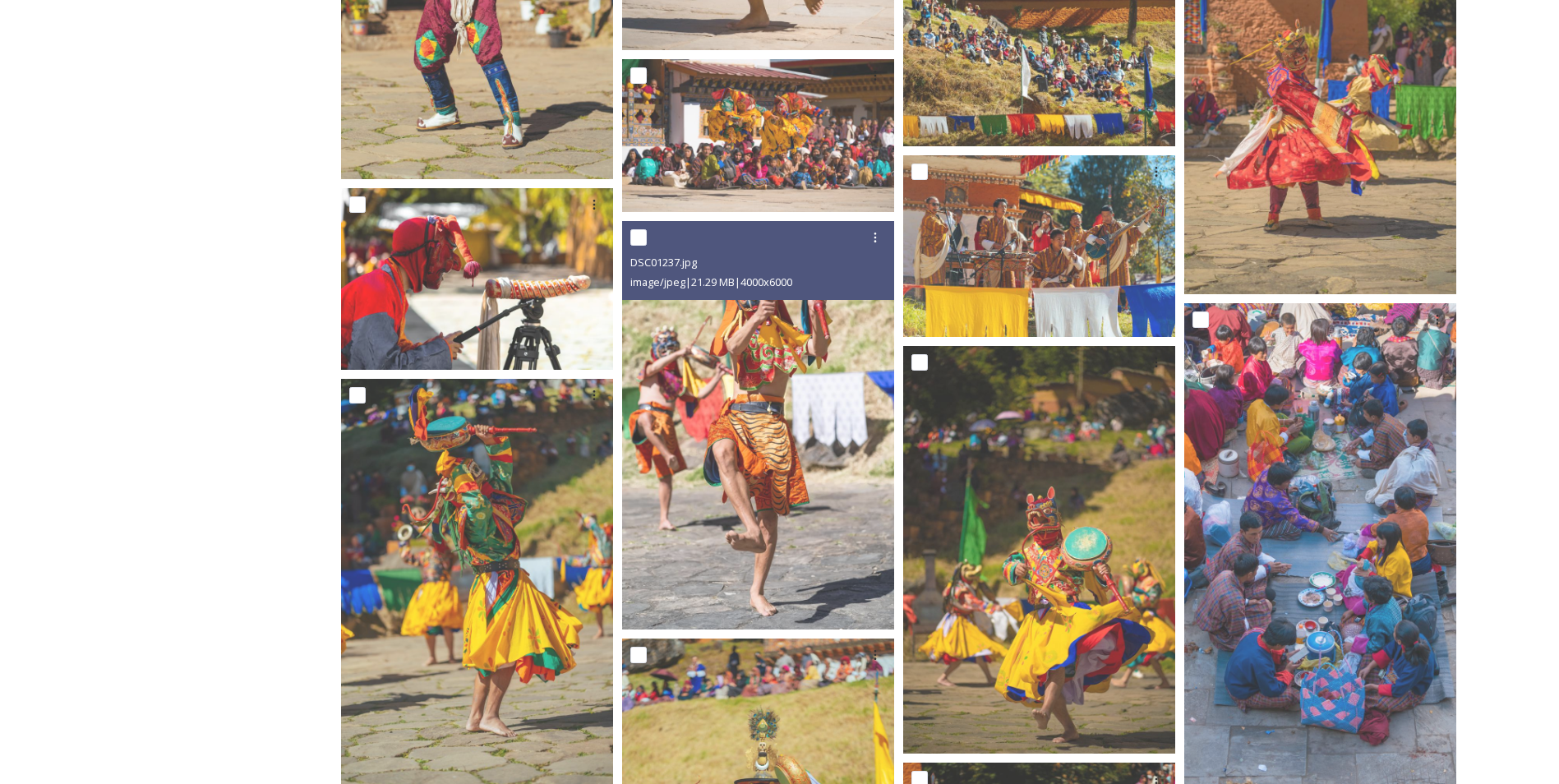
scroll to position [2429, 0]
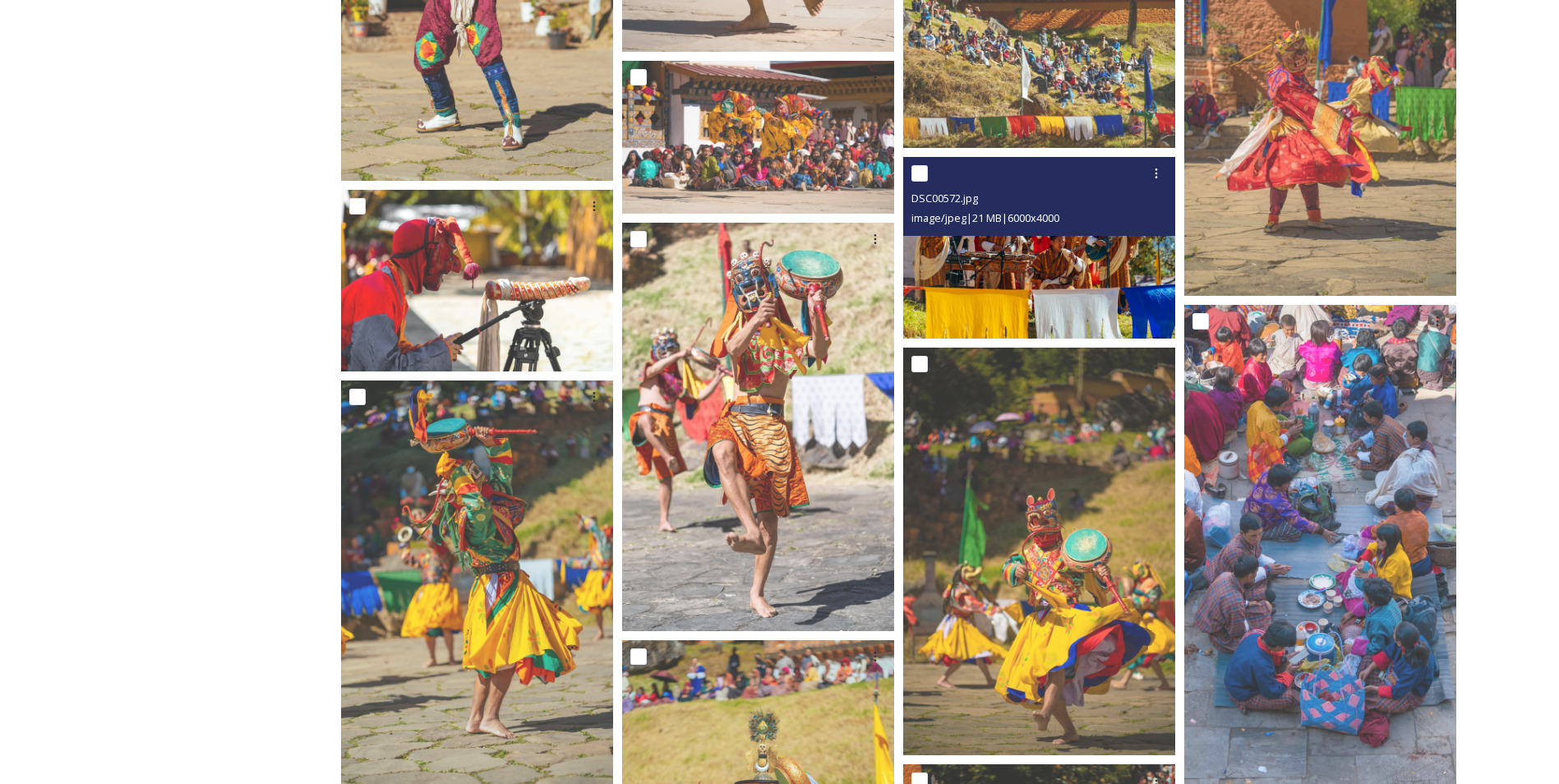
click at [1066, 316] on img at bounding box center [1039, 248] width 272 height 182
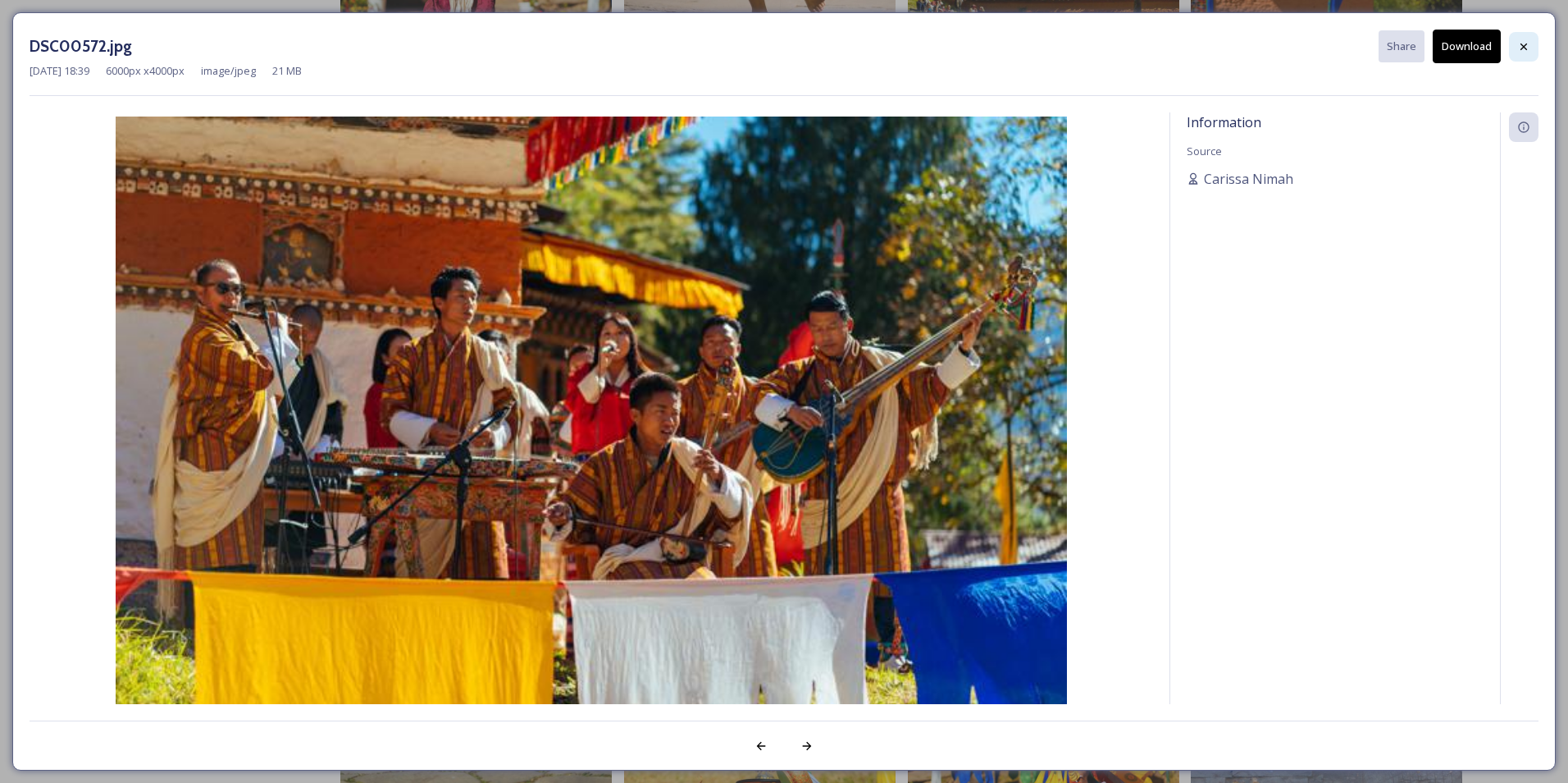
click at [1535, 45] on div at bounding box center [1524, 46] width 29 height 29
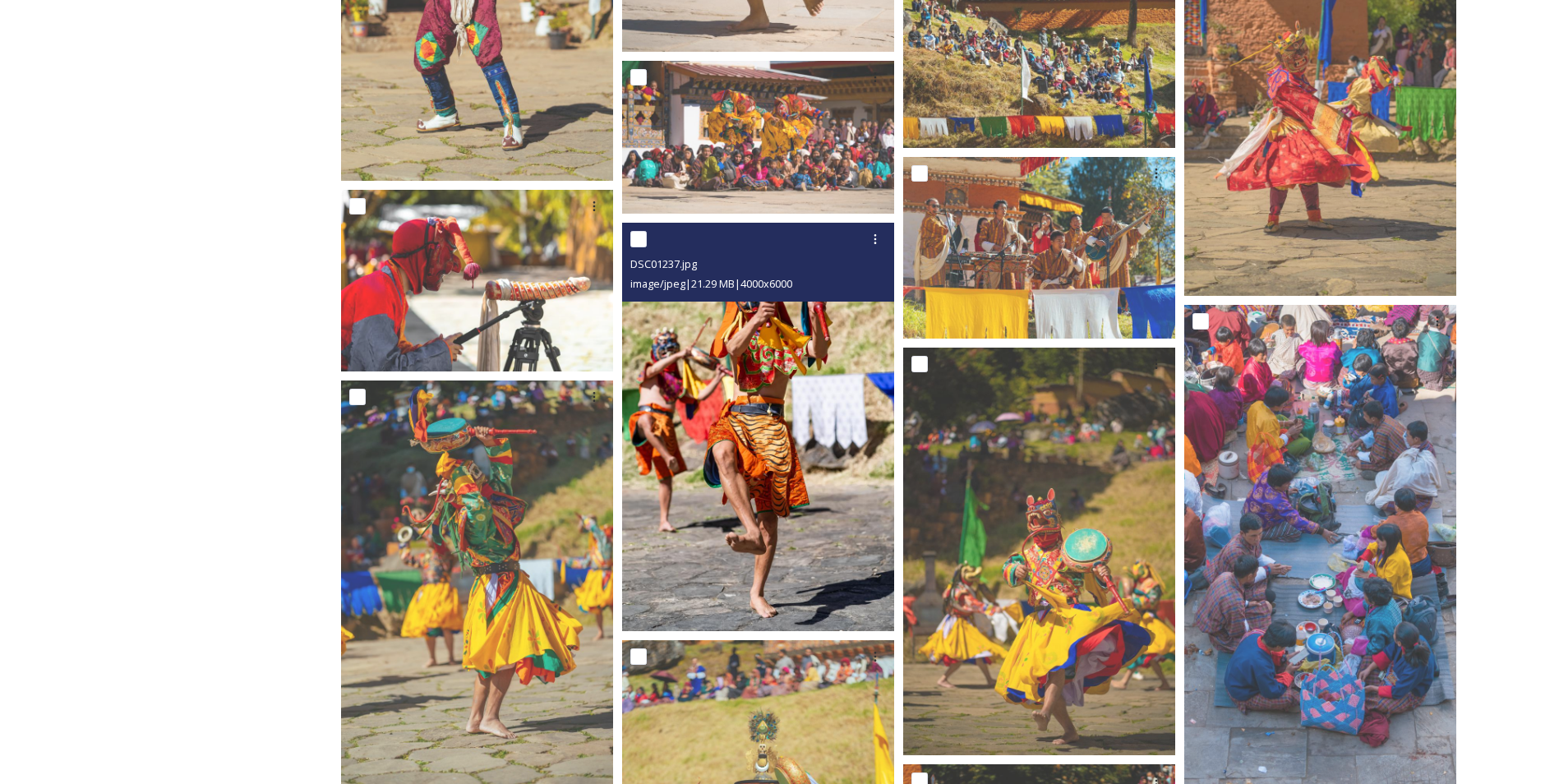
click at [797, 403] on img at bounding box center [758, 426] width 272 height 408
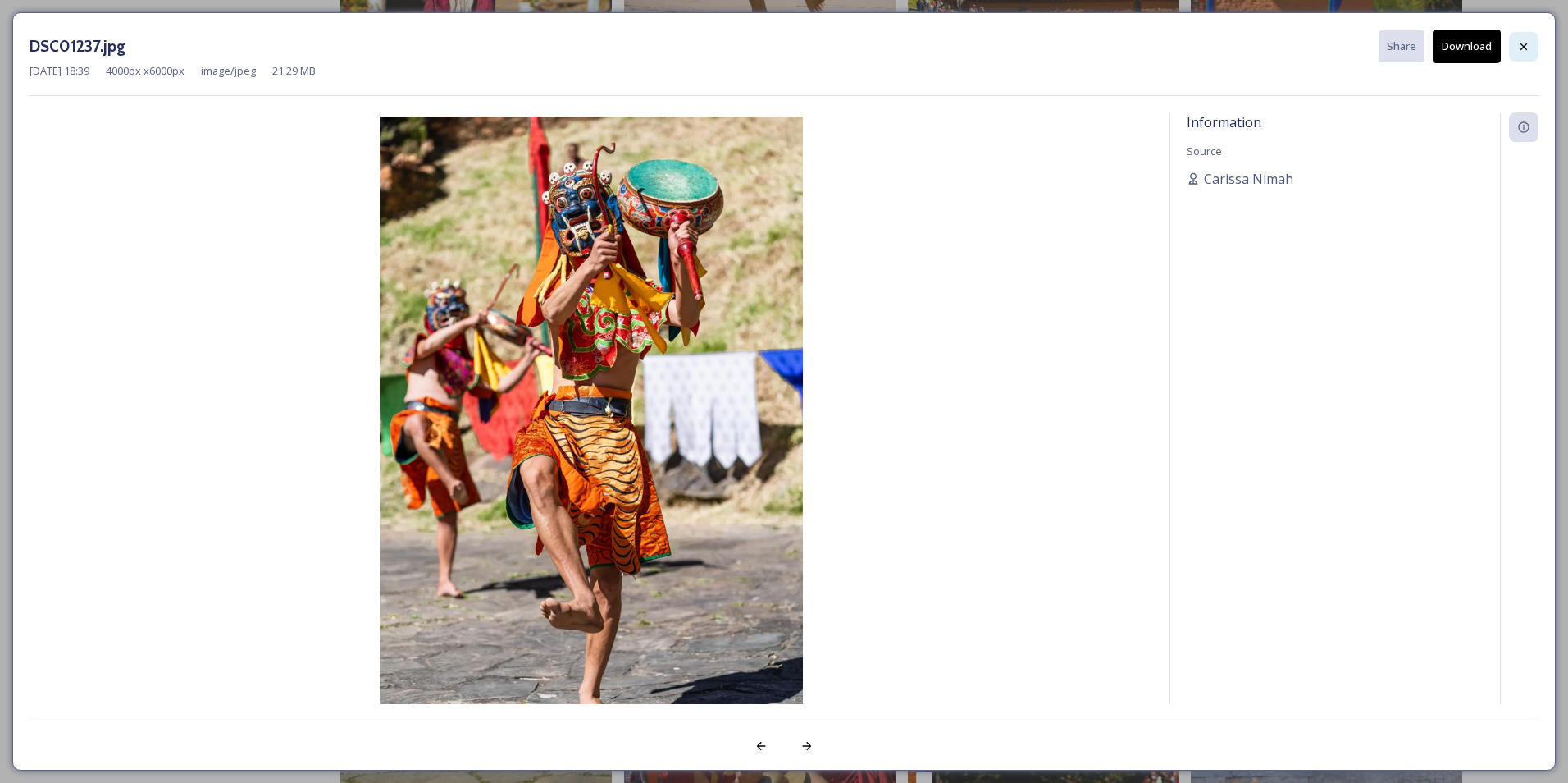
click at [1529, 46] on icon at bounding box center [1524, 47] width 13 height 13
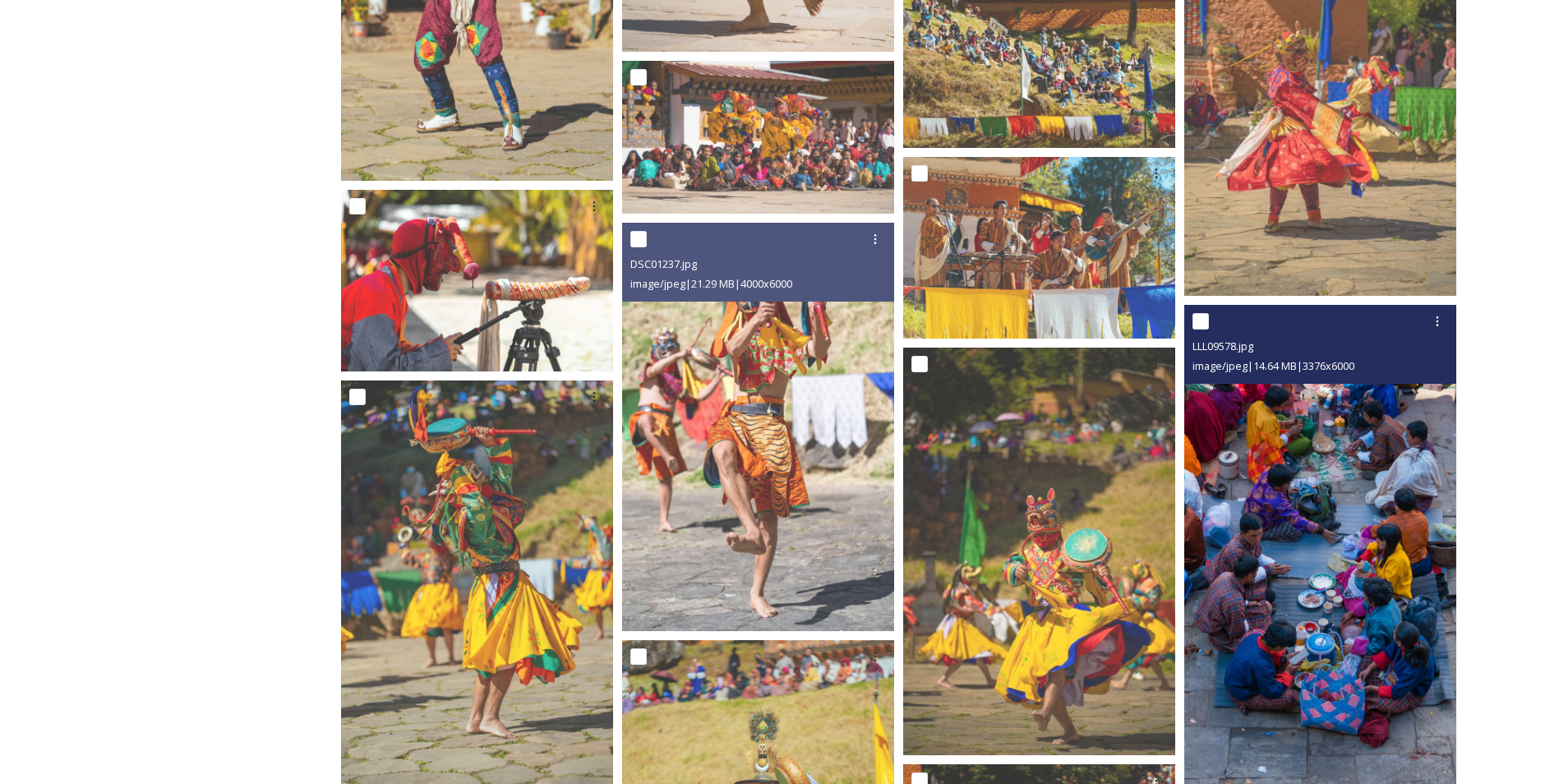
click at [1315, 494] on img at bounding box center [1319, 546] width 272 height 483
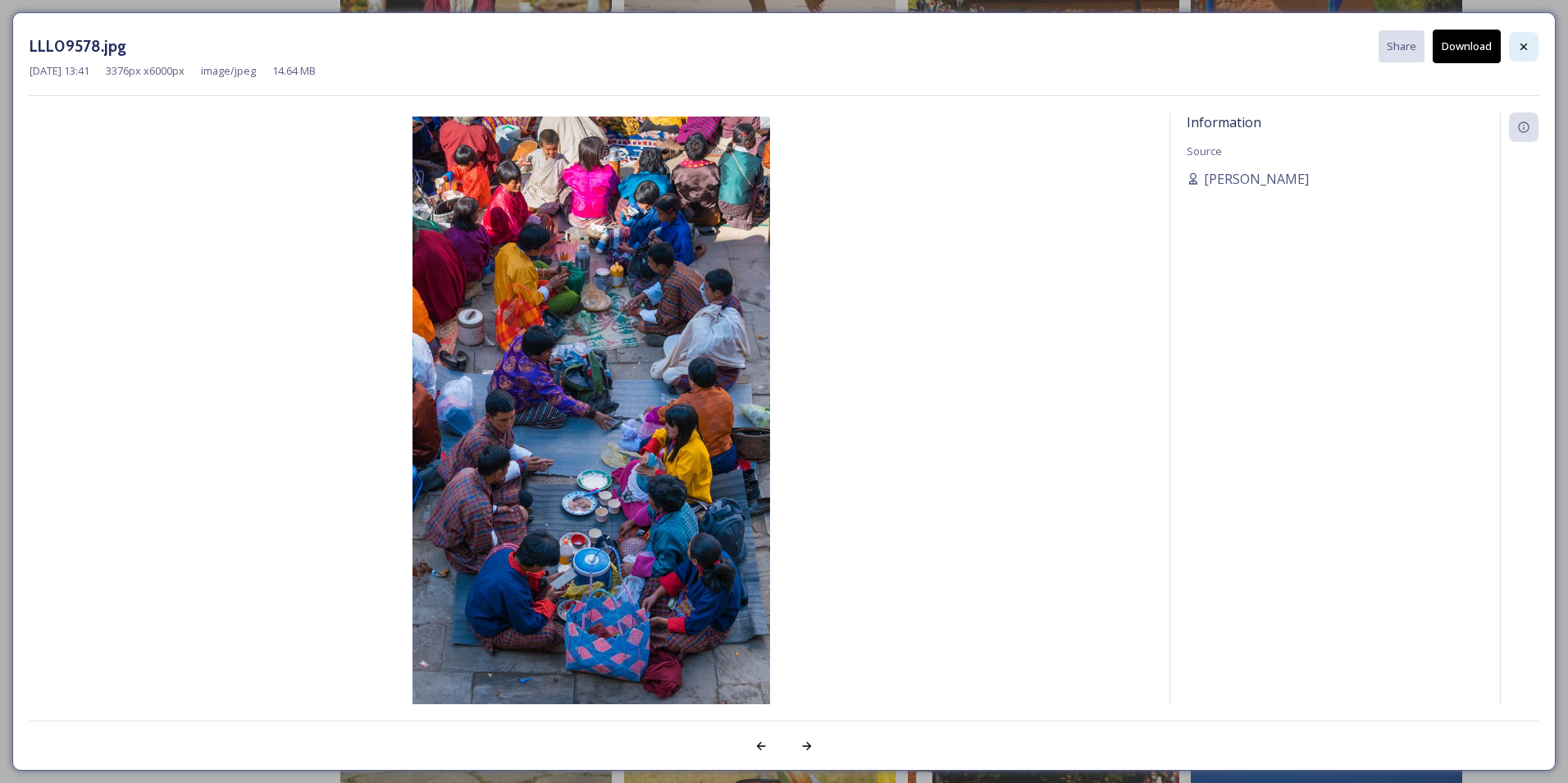
click at [1517, 45] on div at bounding box center [1524, 46] width 29 height 29
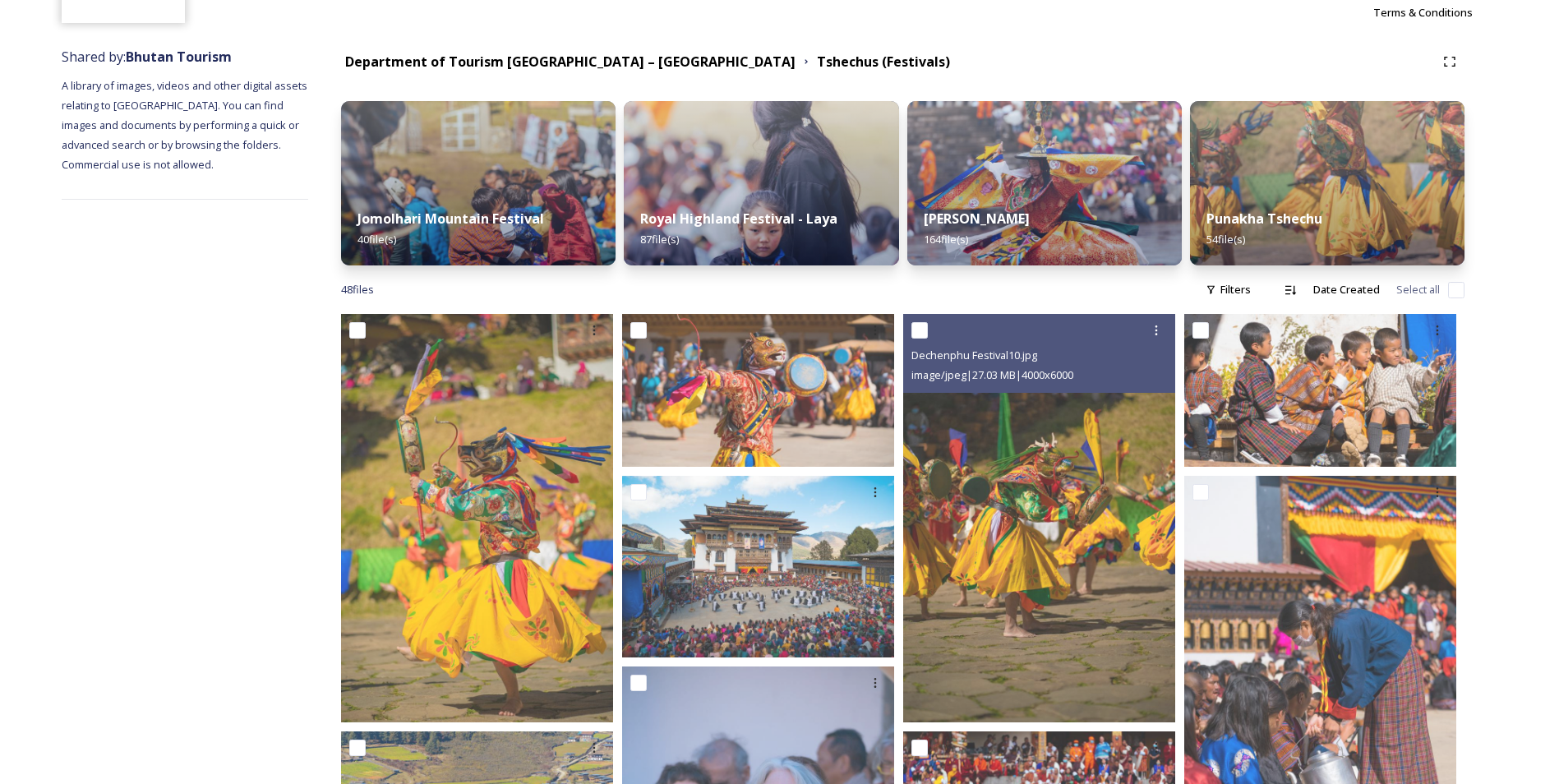
scroll to position [161, 0]
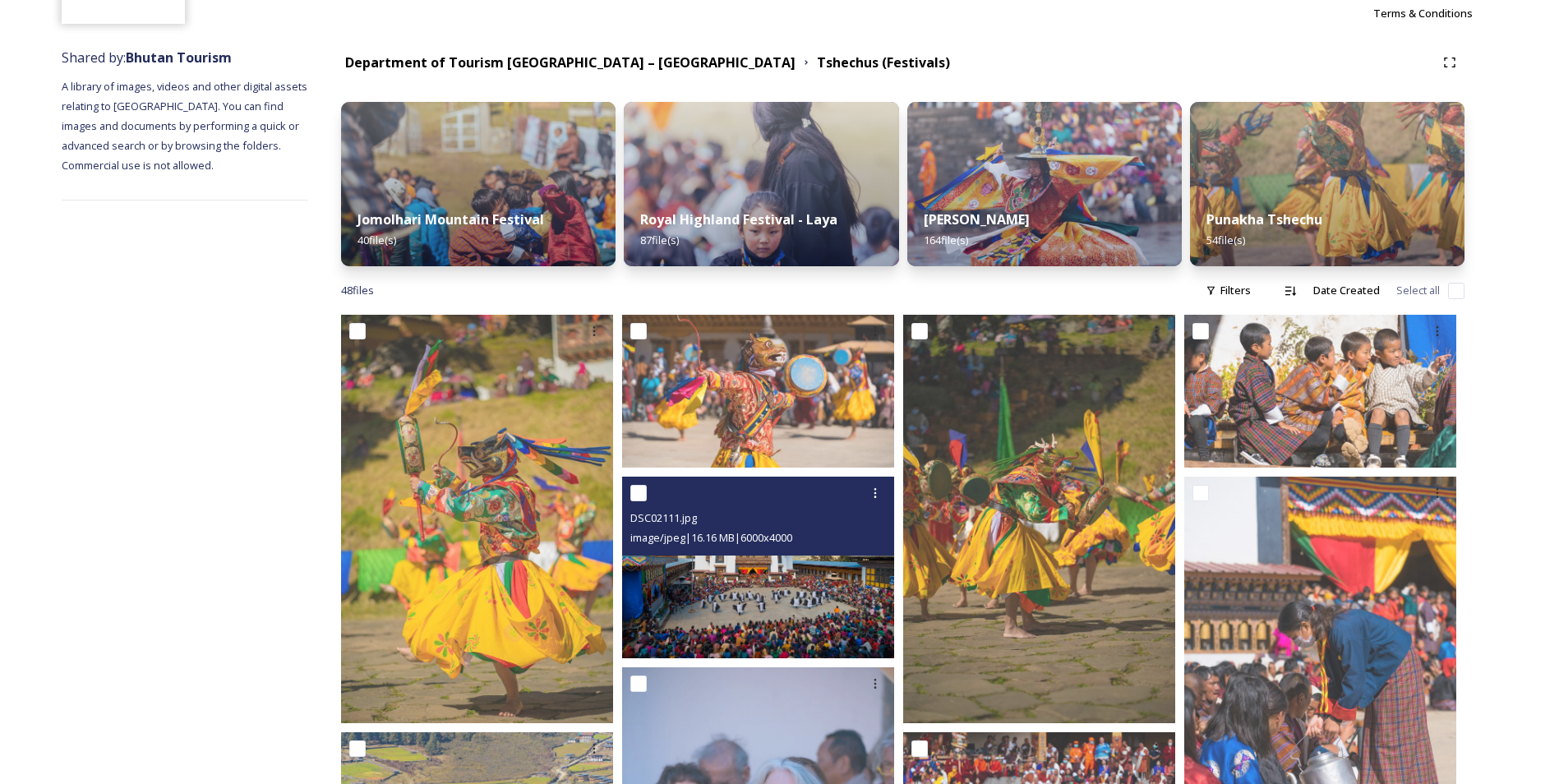
click at [798, 594] on img at bounding box center [758, 567] width 272 height 182
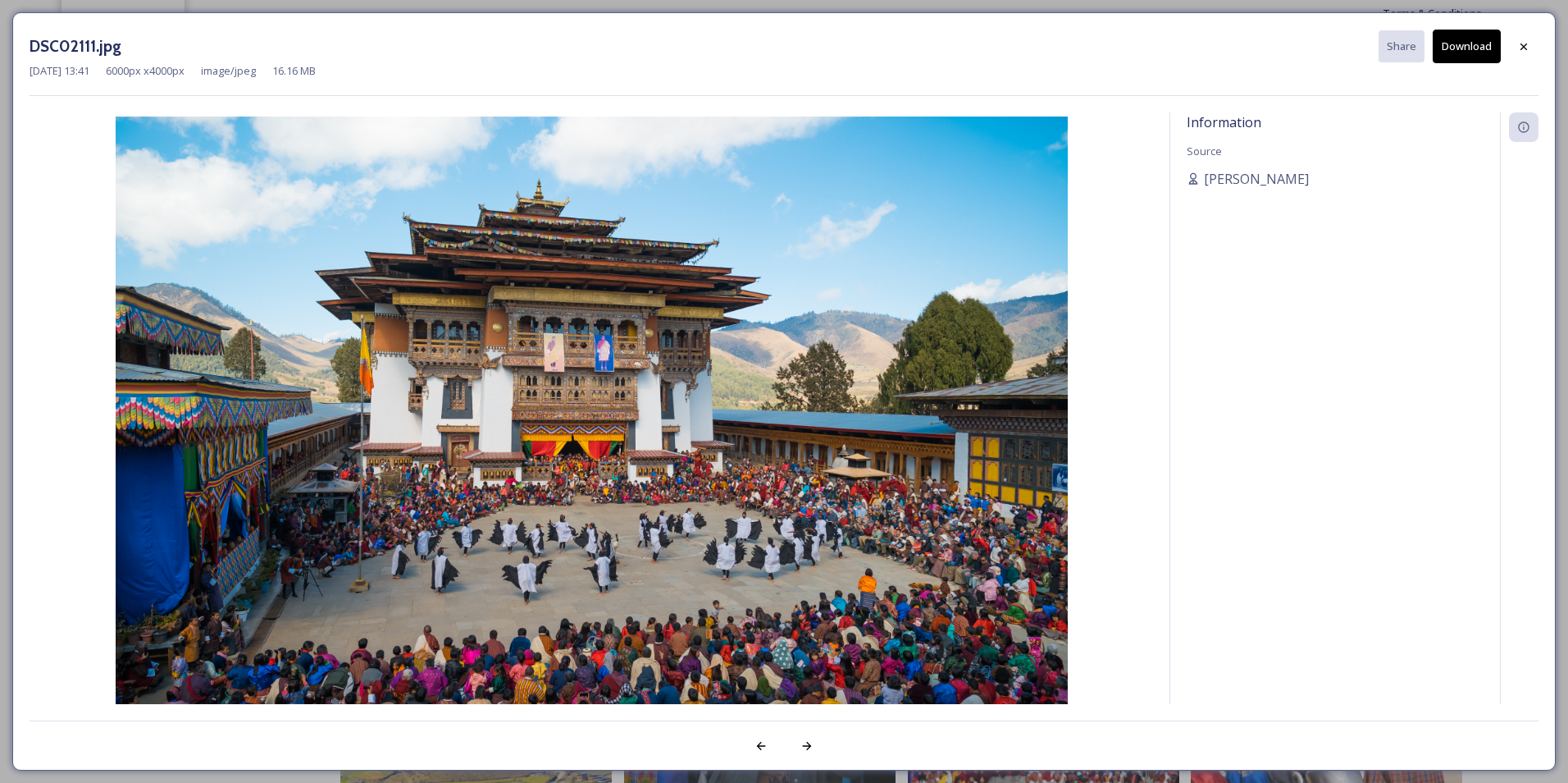
click at [1467, 50] on button "Download" at bounding box center [1467, 46] width 68 height 34
click at [1524, 45] on icon at bounding box center [1524, 47] width 13 height 13
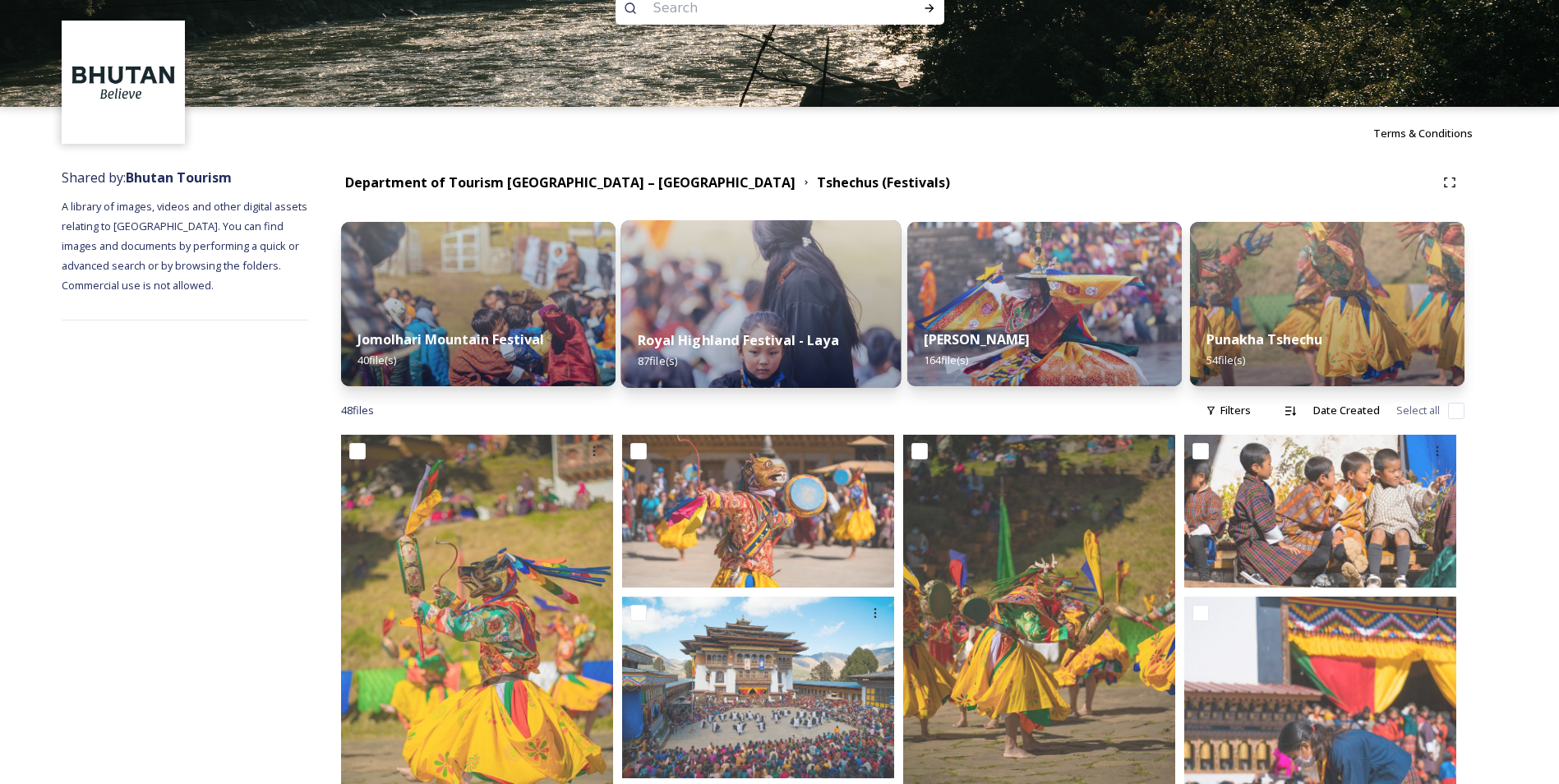
scroll to position [0, 0]
